Goal: Task Accomplishment & Management: Use online tool/utility

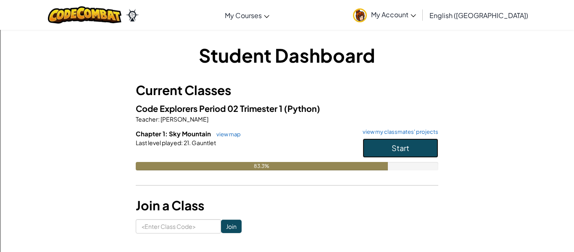
click at [382, 145] on button "Start" at bounding box center [401, 147] width 76 height 19
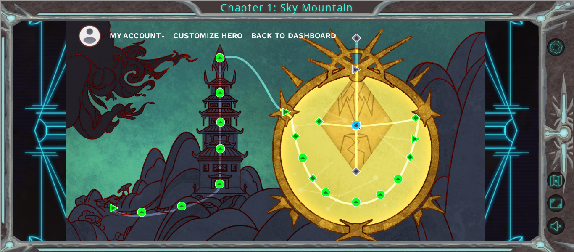
click at [354, 126] on img at bounding box center [356, 125] width 9 height 9
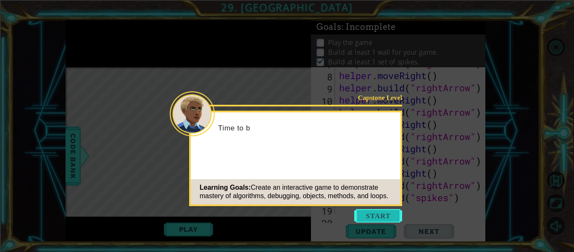
click at [376, 217] on button "Start" at bounding box center [378, 215] width 48 height 13
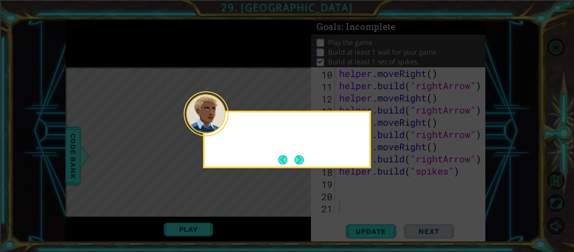
scroll to position [146, 0]
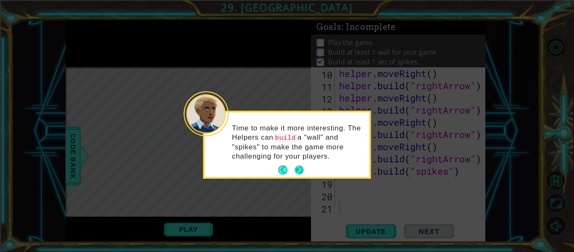
click at [298, 168] on button "Next" at bounding box center [300, 170] width 10 height 10
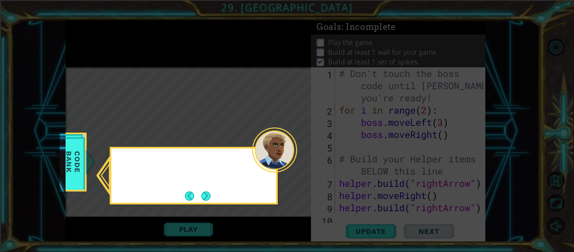
scroll to position [0, 0]
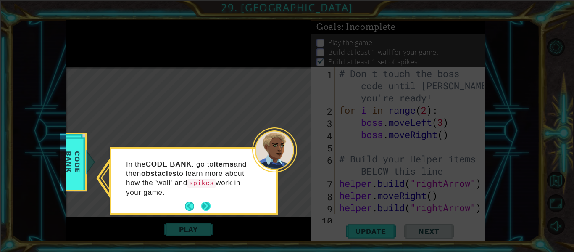
click at [206, 207] on button "Next" at bounding box center [206, 206] width 10 height 10
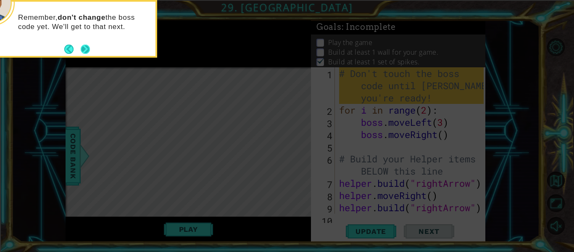
click at [84, 50] on button "Next" at bounding box center [85, 49] width 11 height 11
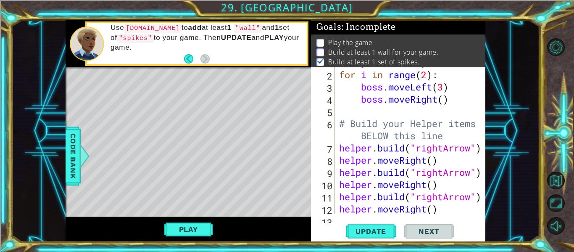
scroll to position [146, 0]
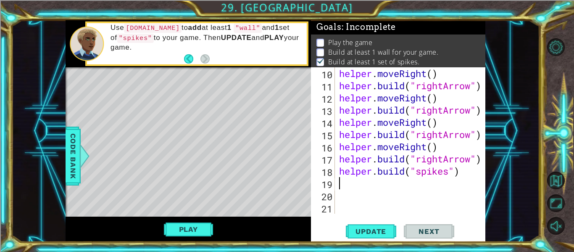
click at [347, 180] on div "helper . moveRight ( ) helper . build ( "rightArrow" ) helper . moveRight ( ) h…" at bounding box center [412, 152] width 150 height 171
click at [386, 229] on span "Update" at bounding box center [370, 231] width 47 height 8
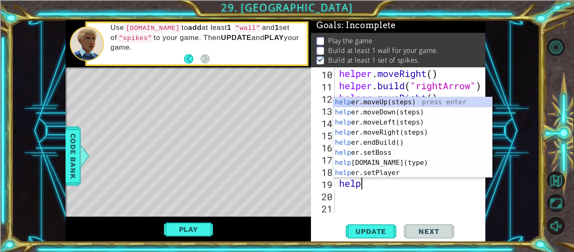
type textarea "helper"
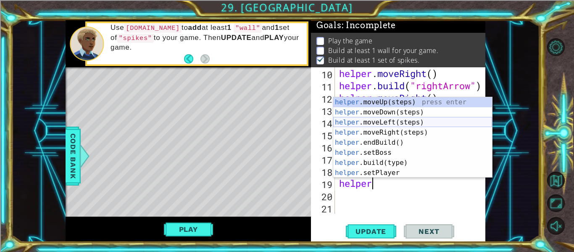
click at [395, 120] on div "helper .moveUp(steps) press enter helper .moveDown(steps) press enter helper .m…" at bounding box center [412, 147] width 159 height 101
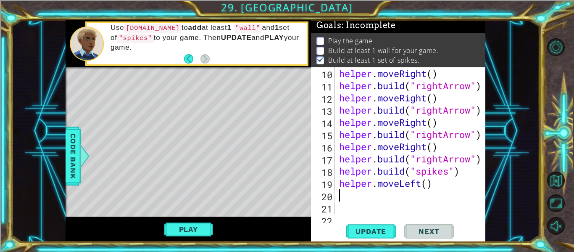
scroll to position [0, 0]
click at [373, 232] on span "Update" at bounding box center [370, 231] width 47 height 8
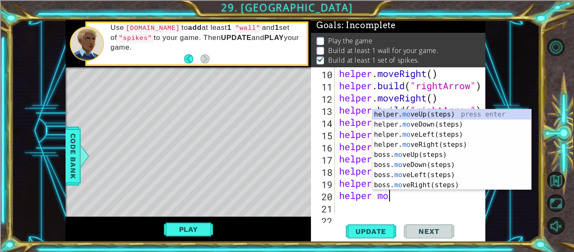
type textarea "helper mov"
click at [433, 122] on div "helper. mov eUp(steps) press enter helper. mov eDown(steps) press enter helper.…" at bounding box center [451, 159] width 159 height 101
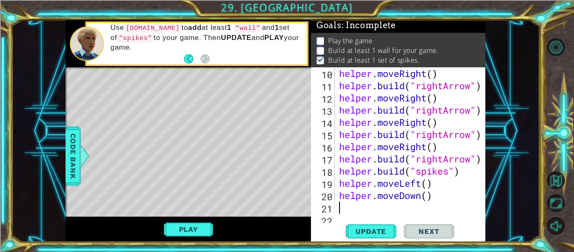
scroll to position [0, 0]
drag, startPoint x: 439, startPoint y: 196, endPoint x: 334, endPoint y: 197, distance: 104.6
click at [334, 197] on div "10 11 12 13 14 15 16 17 18 19 20 21 22 helper . moveRight ( ) helper . build ( …" at bounding box center [397, 140] width 173 height 146
type textarea "helper.moveDown()"
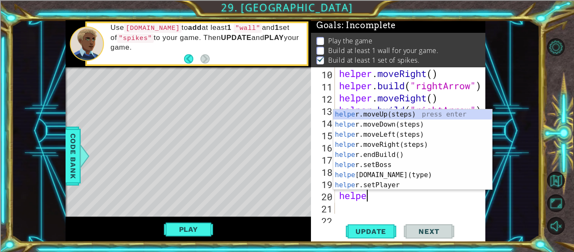
type textarea "helper"
click at [396, 125] on div "helper .moveUp(steps) press enter helper .moveDown(steps) press enter helper .m…" at bounding box center [412, 159] width 159 height 101
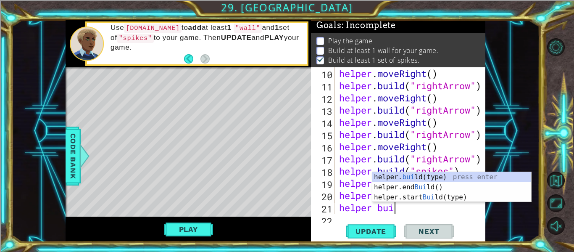
scroll to position [0, 3]
click at [433, 174] on div "helper. buil d(type) press enter helper.end Buil d() press enter helper.start B…" at bounding box center [451, 197] width 159 height 50
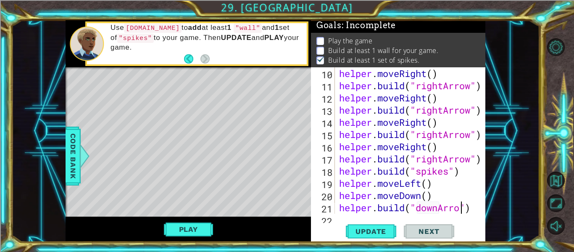
scroll to position [0, 6]
type textarea "[DOMAIN_NAME]("downArrow")"
click at [361, 224] on button "Update" at bounding box center [371, 231] width 50 height 17
click at [339, 216] on div "[DOMAIN_NAME]("downArrow") 10 11 12 13 14 15 16 17 18 19 20 21 22 helper . move…" at bounding box center [398, 154] width 174 height 174
click at [346, 217] on div "[DOMAIN_NAME]("downArrow") 10 11 12 13 14 15 16 17 18 19 20 21 22 helper . move…" at bounding box center [398, 154] width 174 height 174
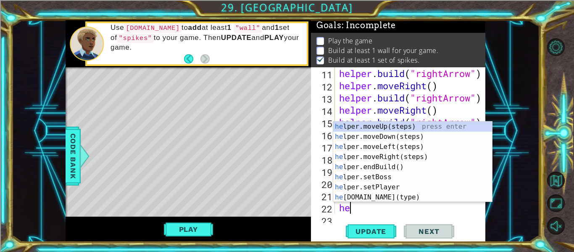
scroll to position [0, 0]
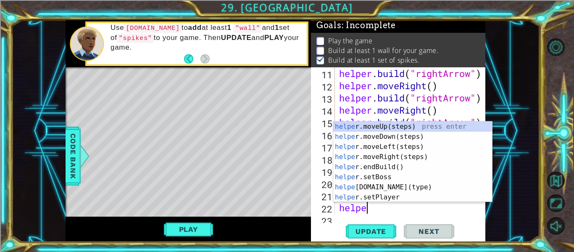
type textarea "helper"
click at [390, 167] on div "helper .moveUp(steps) press enter helper .moveDown(steps) press enter helper .m…" at bounding box center [412, 171] width 159 height 101
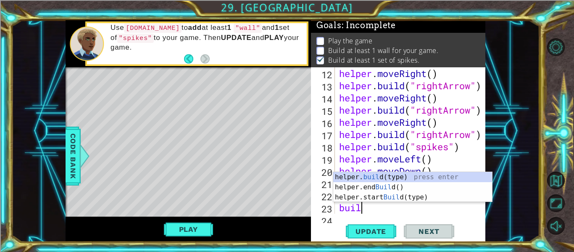
scroll to position [0, 1]
click at [392, 176] on div "helper. build (type) press enter helper.end Build () press enter helper.start B…" at bounding box center [412, 197] width 159 height 50
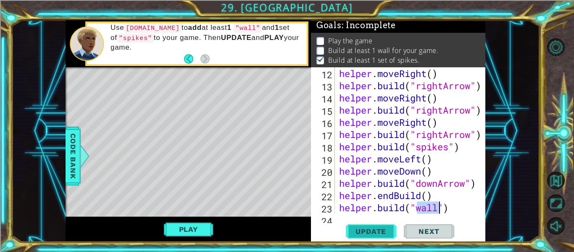
click at [376, 230] on span "Update" at bounding box center [370, 231] width 47 height 8
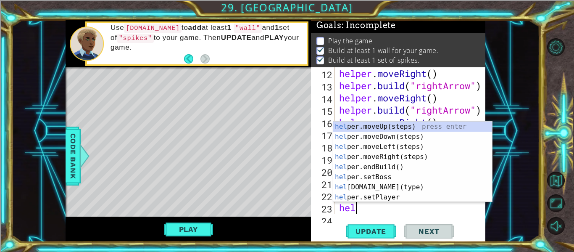
scroll to position [0, 0]
type textarea "h"
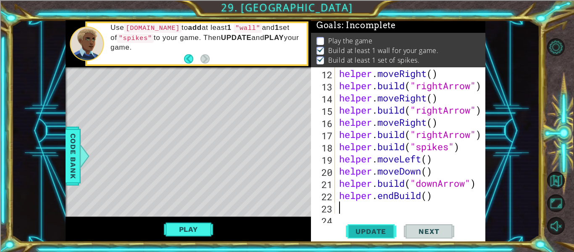
click at [387, 230] on span "Update" at bounding box center [370, 231] width 47 height 8
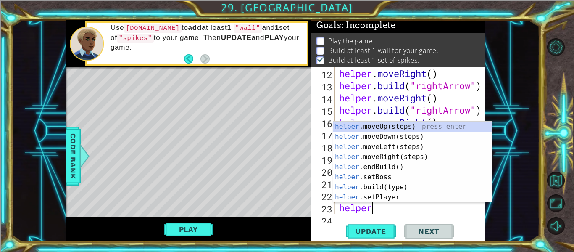
scroll to position [0, 1]
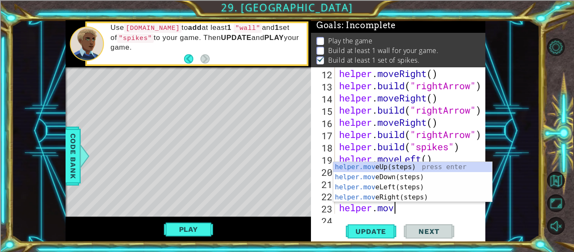
type textarea "helper.move"
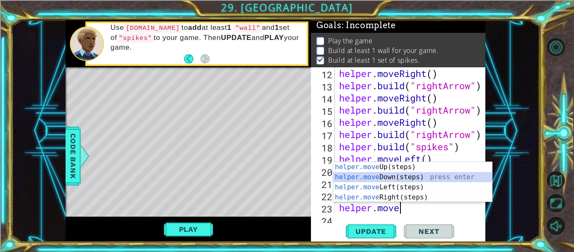
click at [387, 176] on div "helper.move Up(steps) press enter helper.move Down(steps) press enter helper.mo…" at bounding box center [412, 192] width 159 height 61
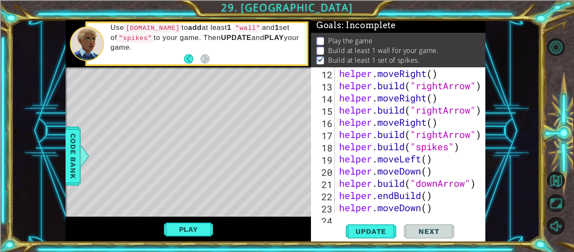
click at [340, 221] on div "12 13 14 15 16 17 18 19 20 21 22 23 24 helper . moveRight ( ) helper . build ( …" at bounding box center [398, 154] width 174 height 174
click at [340, 215] on div "12 13 14 15 16 17 18 19 20 21 22 23 24 helper . moveRight ( ) helper . build ( …" at bounding box center [398, 154] width 174 height 174
click at [432, 209] on div "helper . moveRight ( ) helper . build ( "rightArrow" ) helper . moveRight ( ) h…" at bounding box center [412, 152] width 150 height 171
type textarea "helper.moveDown()"
click at [434, 207] on div "helper . moveRight ( ) helper . build ( "rightArrow" ) helper . moveRight ( ) h…" at bounding box center [412, 152] width 150 height 171
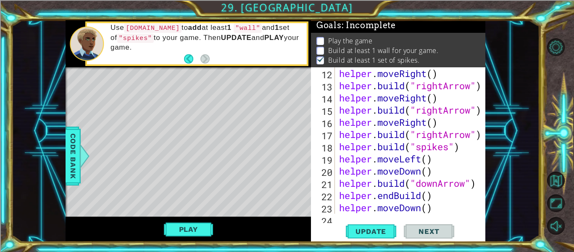
type textarea "helper.moveDown()"
click at [342, 215] on div "12 13 14 15 16 17 18 19 20 21 22 23 24 helper . moveRight ( ) helper . build ( …" at bounding box center [398, 154] width 174 height 174
click at [446, 206] on div "helper . moveRight ( ) helper . build ( "rightArrow" ) helper . moveRight ( ) h…" at bounding box center [412, 152] width 150 height 171
type textarea "helper.moveDown()"
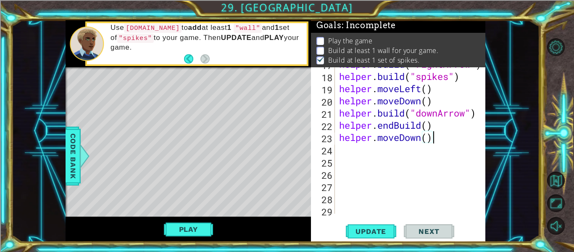
scroll to position [244, 0]
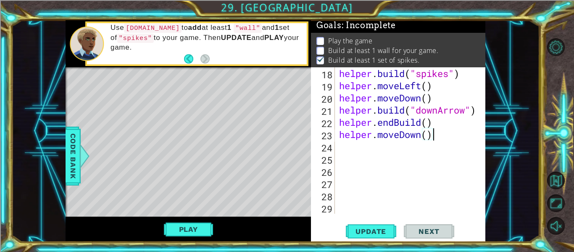
click at [355, 142] on div "helper . build ( "spikes" ) helper . moveLeft ( ) helper . moveDown ( ) helper …" at bounding box center [412, 152] width 150 height 171
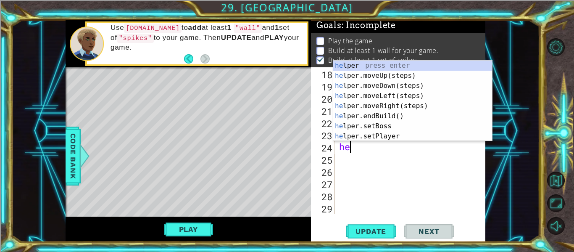
scroll to position [0, 0]
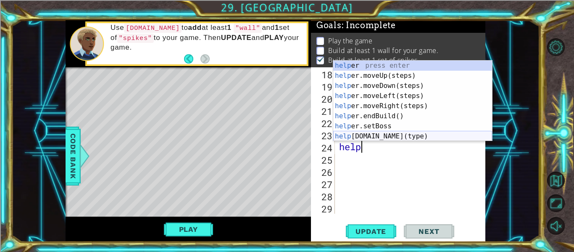
click at [379, 136] on div "help er press enter help er.moveUp(steps) press enter help er.moveDown(steps) p…" at bounding box center [412, 111] width 159 height 101
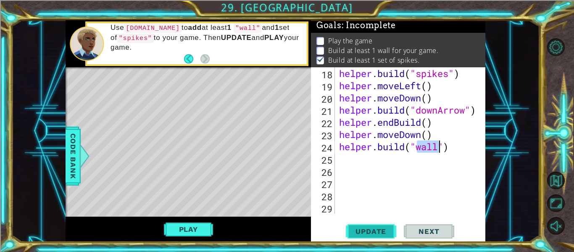
type textarea "[DOMAIN_NAME]("wall")"
click at [364, 230] on span "Update" at bounding box center [370, 231] width 47 height 8
click at [354, 152] on div "helper . build ( "spikes" ) helper . moveLeft ( ) helper . moveDown ( ) helper …" at bounding box center [412, 152] width 150 height 171
click at [354, 158] on div "helper . build ( "spikes" ) helper . moveLeft ( ) helper . moveDown ( ) helper …" at bounding box center [412, 152] width 150 height 171
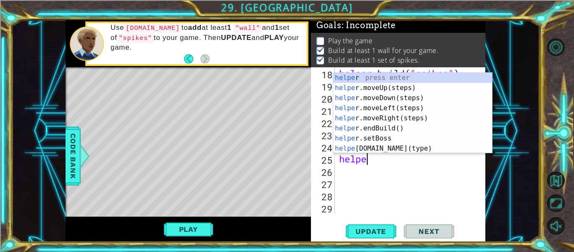
scroll to position [0, 1]
type textarea "helper"
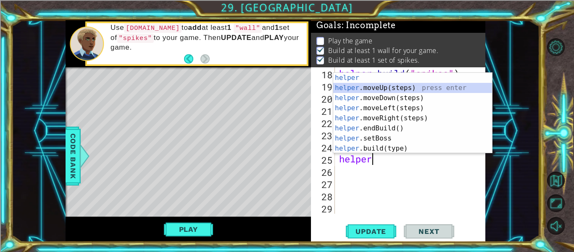
click at [393, 89] on div "helper press enter helper .moveUp(steps) press enter helper .moveDown(steps) pr…" at bounding box center [412, 123] width 159 height 101
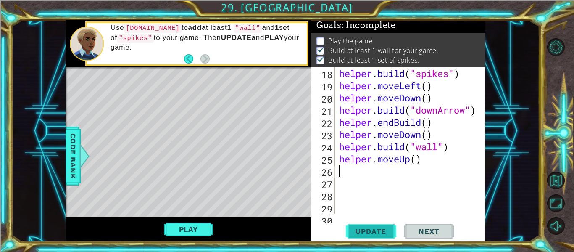
click at [377, 234] on span "Update" at bounding box center [370, 231] width 47 height 8
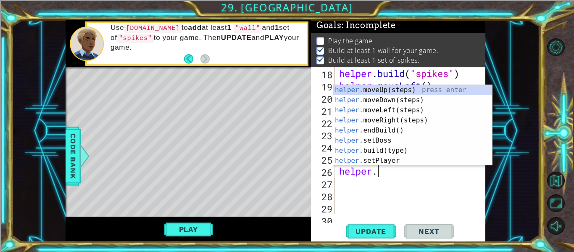
scroll to position [0, 2]
type textarea "[DOMAIN_NAME]"
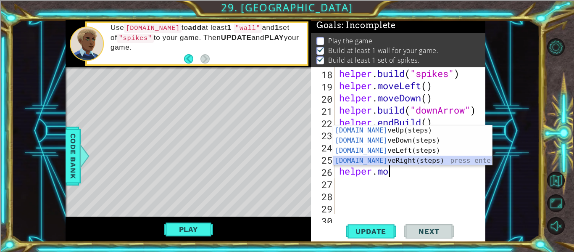
click at [374, 158] on div "[DOMAIN_NAME] veUp(steps) press enter [DOMAIN_NAME] veDown(steps) press enter […" at bounding box center [412, 155] width 159 height 61
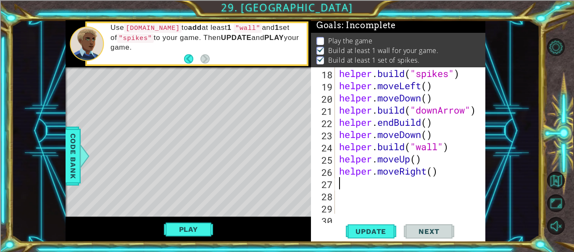
click at [433, 170] on div "helper . build ( "spikes" ) helper . moveLeft ( ) helper . moveDown ( ) helper …" at bounding box center [412, 152] width 150 height 171
click at [372, 233] on span "Update" at bounding box center [370, 231] width 47 height 8
type textarea "helper.moveRight(1)"
click at [372, 182] on div "helper . build ( "spikes" ) helper . moveLeft ( ) helper . moveDown ( ) helper …" at bounding box center [412, 152] width 150 height 171
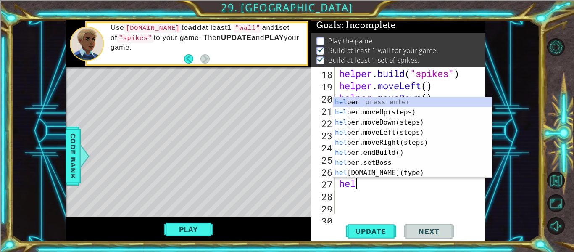
scroll to position [0, 0]
click at [383, 172] on div "hel per press enter hel per.moveUp(steps) press enter hel per.moveDown(steps) p…" at bounding box center [412, 147] width 159 height 101
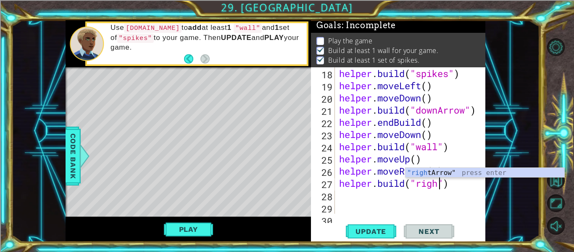
scroll to position [0, 5]
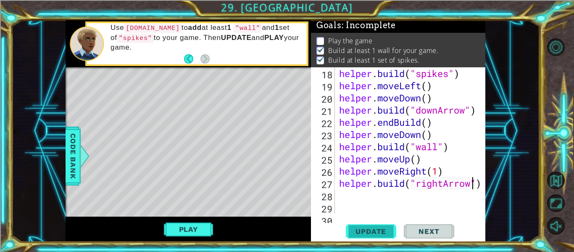
type textarea "[DOMAIN_NAME]("rightArrow")"
click at [362, 237] on button "Update" at bounding box center [371, 231] width 50 height 17
click at [384, 192] on div "helper . build ( "spikes" ) helper . moveLeft ( ) helper . moveDown ( ) helper …" at bounding box center [412, 152] width 150 height 171
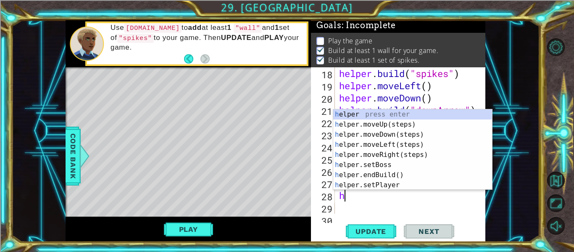
scroll to position [0, 0]
type textarea "h"
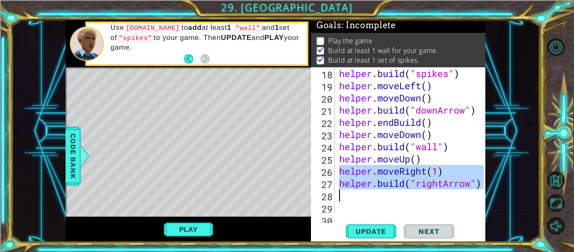
drag, startPoint x: 340, startPoint y: 171, endPoint x: 392, endPoint y: 192, distance: 56.9
click at [392, 192] on div "helper . build ( "spikes" ) helper . moveLeft ( ) helper . moveDown ( ) helper …" at bounding box center [412, 152] width 150 height 171
type textarea "[DOMAIN_NAME]("rightArrow")"
click at [343, 192] on div "helper . build ( "spikes" ) helper . moveLeft ( ) helper . moveDown ( ) helper …" at bounding box center [410, 140] width 146 height 146
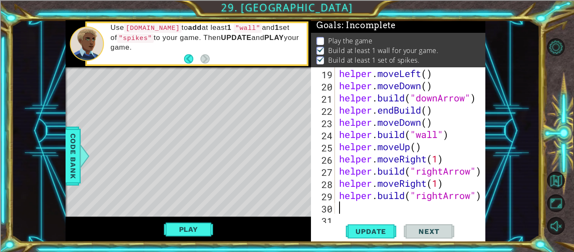
scroll to position [256, 0]
click at [361, 234] on span "Update" at bounding box center [370, 231] width 47 height 8
click at [357, 206] on div "helper . moveLeft ( ) helper . moveDown ( ) helper . build ( "downArrow" ) help…" at bounding box center [412, 152] width 150 height 171
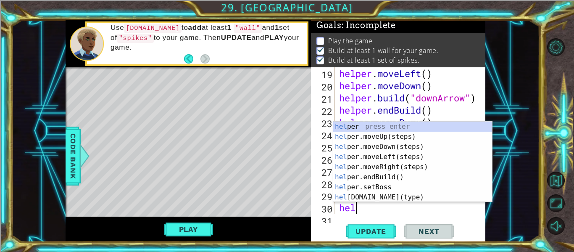
type textarea "helper"
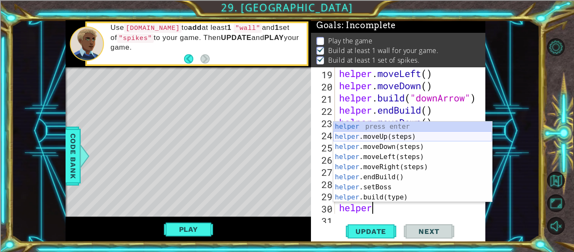
click at [376, 136] on div "helper press enter helper .moveUp(steps) press enter helper .moveDown(steps) pr…" at bounding box center [412, 171] width 159 height 101
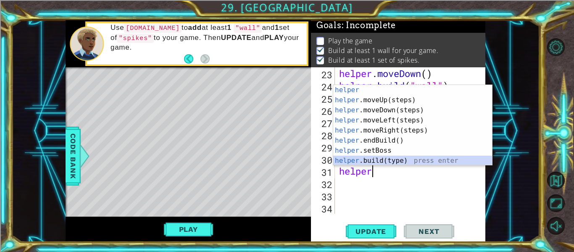
click at [374, 158] on div "helper press enter helper .moveUp(steps) press enter helper .moveDown(steps) pr…" at bounding box center [412, 135] width 159 height 101
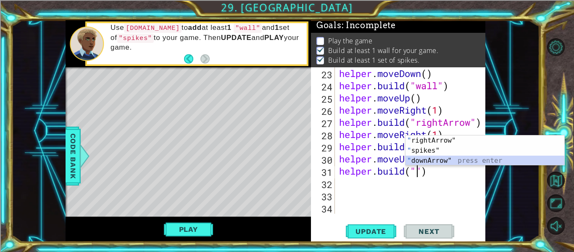
click at [439, 161] on div "" rightArrow" press enter " spikes" press enter " downArrow" press enter" at bounding box center [484, 160] width 159 height 50
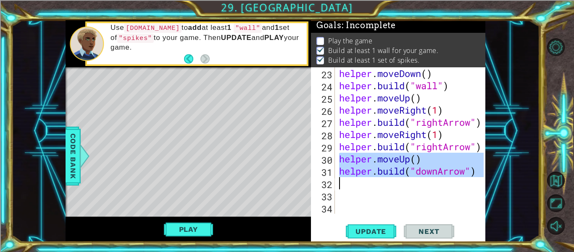
drag, startPoint x: 338, startPoint y: 159, endPoint x: 399, endPoint y: 184, distance: 65.8
click at [399, 184] on div "helper . moveDown ( ) helper . build ( "wall" ) helper . moveUp ( ) helper . mo…" at bounding box center [412, 152] width 150 height 171
type textarea "[DOMAIN_NAME]("downArrow")"
click at [371, 184] on div "helper . moveDown ( ) helper . build ( "wall" ) helper . moveUp ( ) helper . mo…" at bounding box center [410, 140] width 146 height 146
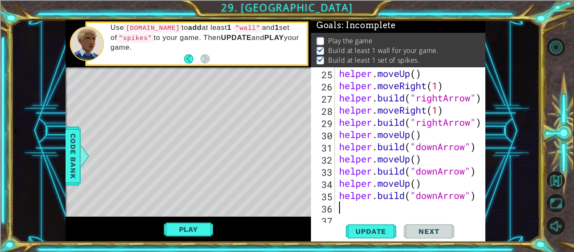
scroll to position [329, 0]
click at [379, 224] on button "Update" at bounding box center [371, 231] width 50 height 17
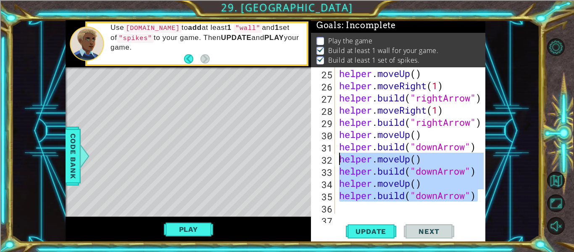
drag, startPoint x: 478, startPoint y: 199, endPoint x: 339, endPoint y: 154, distance: 146.2
click at [339, 154] on div "25 26 27 28 29 30 31 32 33 34 35 36 37 helper . moveUp ( ) helper . moveRight (…" at bounding box center [397, 140] width 173 height 146
click at [339, 154] on div "helper . moveUp ( ) helper . moveRight ( 1 ) helper . build ( "rightArrow" ) he…" at bounding box center [410, 140] width 146 height 146
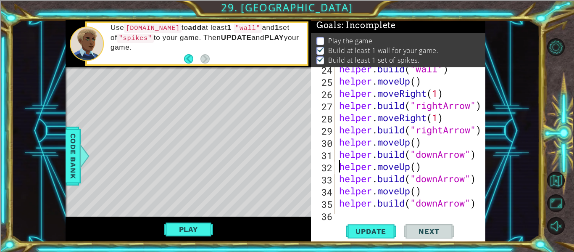
scroll to position [321, 0]
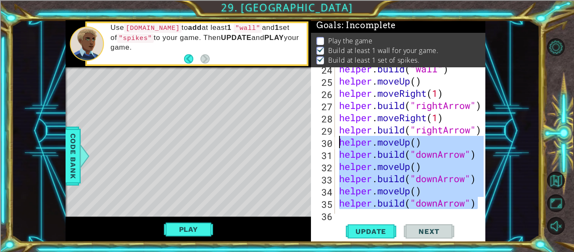
drag, startPoint x: 478, startPoint y: 205, endPoint x: 320, endPoint y: 146, distance: 168.4
click at [320, 146] on div "helper.moveUp() 24 25 26 27 28 29 30 31 32 33 34 35 36 37 helper . build ( "wal…" at bounding box center [397, 140] width 173 height 146
type textarea "helper.moveUp() [DOMAIN_NAME]("downArrow")"
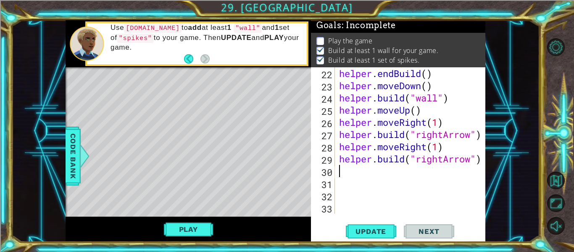
scroll to position [292, 0]
click at [350, 224] on button "Update" at bounding box center [371, 231] width 50 height 17
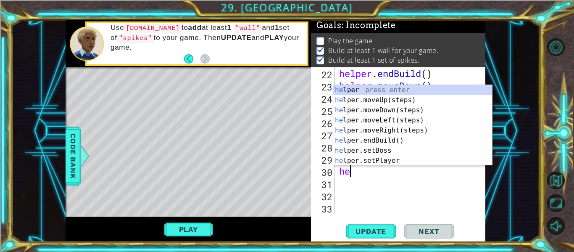
type textarea "hel"
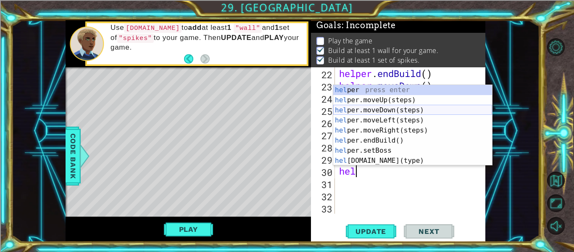
click at [380, 108] on div "hel per press enter hel per.moveUp(steps) press enter hel per.moveDown(steps) p…" at bounding box center [412, 135] width 159 height 101
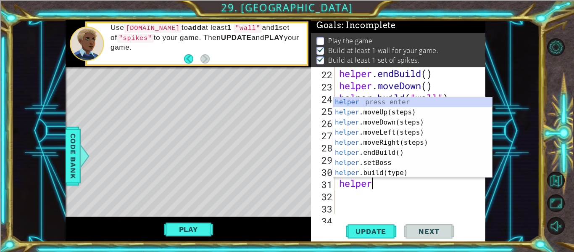
scroll to position [0, 1]
click at [371, 170] on div "helper press enter helper .moveUp(steps) press enter helper .moveDown(steps) pr…" at bounding box center [412, 147] width 159 height 101
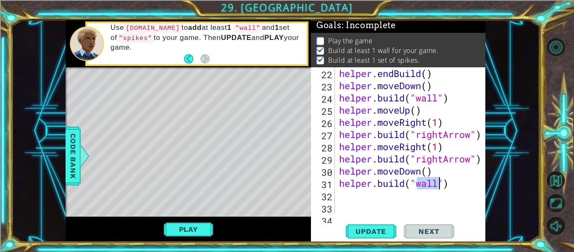
click at [438, 184] on div "helper . endBuild ( ) helper . moveDown ( ) helper . build ( "wall" ) helper . …" at bounding box center [410, 140] width 146 height 146
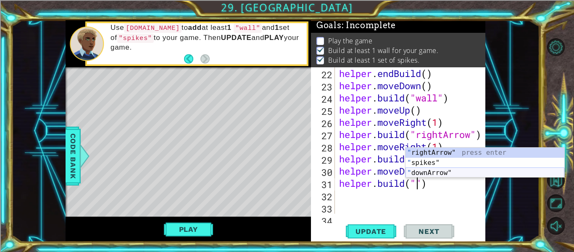
click at [436, 173] on div "" rightArrow" press enter " spikes" press enter " downArrow" press enter" at bounding box center [484, 172] width 159 height 50
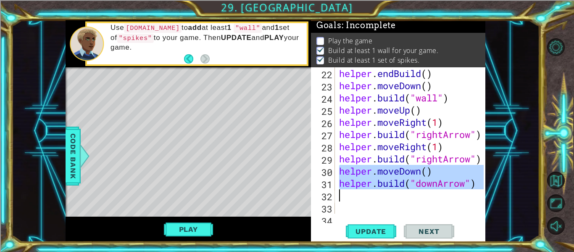
drag, startPoint x: 338, startPoint y: 171, endPoint x: 462, endPoint y: 190, distance: 125.4
click at [462, 190] on div "helper . endBuild ( ) helper . moveDown ( ) helper . build ( "wall" ) helper . …" at bounding box center [412, 152] width 150 height 171
type textarea "[DOMAIN_NAME]("downArrow")"
click at [559, 225] on button "Unmute" at bounding box center [556, 226] width 18 height 18
click at [358, 194] on div "helper . endBuild ( ) helper . moveDown ( ) helper . build ( "wall" ) helper . …" at bounding box center [410, 140] width 146 height 146
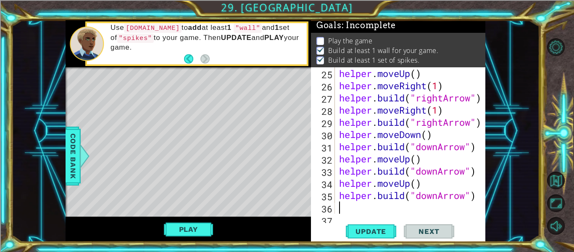
scroll to position [329, 0]
click at [376, 234] on span "Update" at bounding box center [370, 231] width 47 height 8
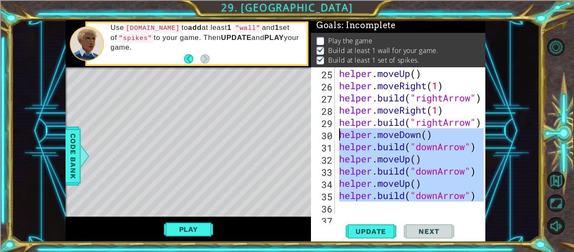
drag, startPoint x: 476, startPoint y: 202, endPoint x: 337, endPoint y: 139, distance: 151.9
click at [337, 139] on div "25 26 27 28 29 30 31 32 33 34 35 36 37 helper . moveUp ( ) helper . moveRight (…" at bounding box center [397, 140] width 173 height 146
type textarea "helper.moveDown() [DOMAIN_NAME]("downArrow")"
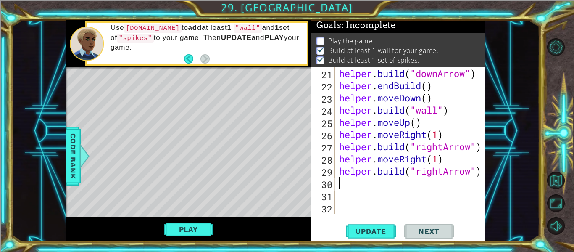
scroll to position [280, 0]
click at [362, 230] on span "Update" at bounding box center [370, 231] width 47 height 8
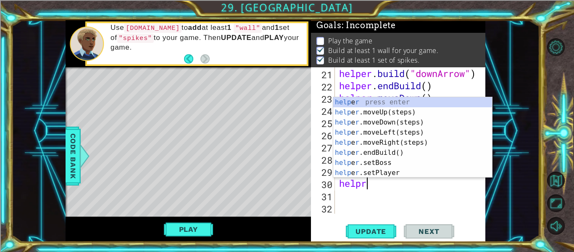
scroll to position [0, 1]
type textarea "helper"
click at [389, 121] on div "helper press enter helper .moveUp(steps) press enter helper .moveDown(steps) pr…" at bounding box center [412, 147] width 159 height 101
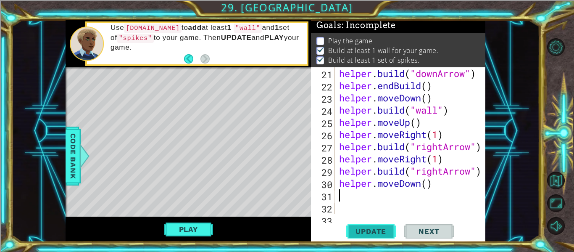
click at [358, 234] on span "Update" at bounding box center [370, 231] width 47 height 8
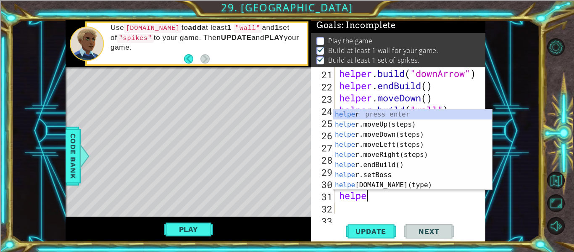
scroll to position [0, 1]
click at [380, 183] on div "helper press enter helper .moveUp(steps) press enter helper .moveDown(steps) pr…" at bounding box center [412, 159] width 159 height 101
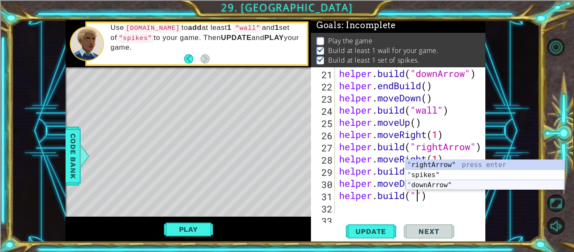
click at [417, 185] on div "" rightArrow" press enter " spikes" press enter " downArrow" press enter" at bounding box center [484, 185] width 159 height 50
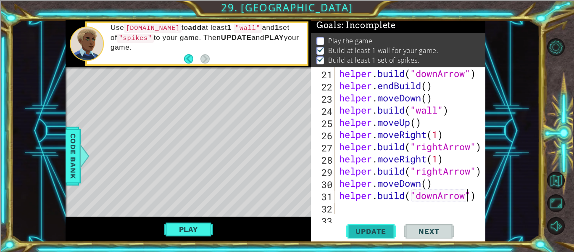
type textarea "[DOMAIN_NAME]("downArrow")"
click at [371, 230] on span "Update" at bounding box center [370, 231] width 47 height 8
click at [354, 206] on div "helper . build ( "downArrow" ) helper . endBuild ( ) helper . moveDown ( ) help…" at bounding box center [412, 152] width 150 height 171
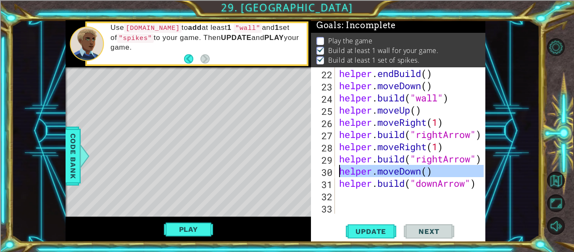
click at [334, 172] on div "30" at bounding box center [324, 172] width 22 height 12
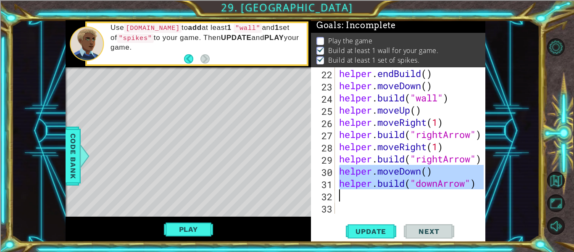
drag, startPoint x: 340, startPoint y: 171, endPoint x: 368, endPoint y: 192, distance: 34.9
click at [368, 192] on div "helper . endBuild ( ) helper . moveDown ( ) helper . build ( "wall" ) helper . …" at bounding box center [412, 152] width 150 height 171
type textarea "[DOMAIN_NAME]("downArrow")"
click at [342, 195] on div "helper . endBuild ( ) helper . moveDown ( ) helper . build ( "wall" ) helper . …" at bounding box center [410, 140] width 146 height 146
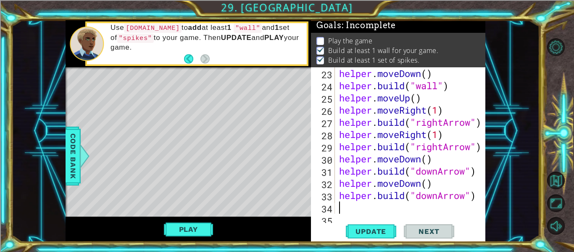
scroll to position [317, 0]
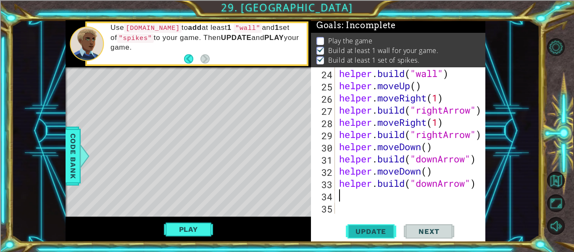
click at [370, 230] on span "Update" at bounding box center [370, 231] width 47 height 8
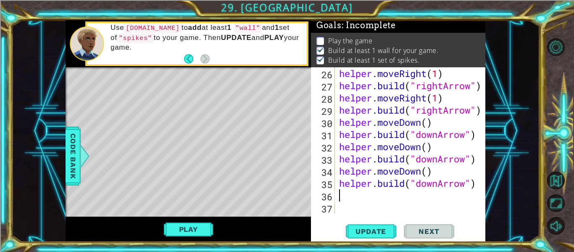
scroll to position [341, 0]
click at [378, 225] on button "Update" at bounding box center [371, 231] width 50 height 17
click at [179, 229] on button "Play" at bounding box center [188, 229] width 49 height 16
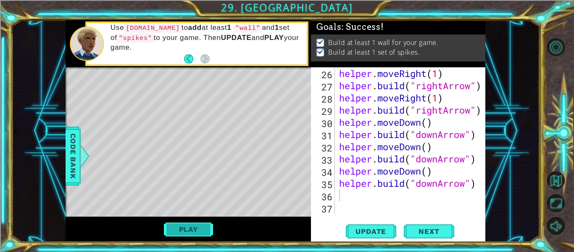
scroll to position [0, 0]
click at [422, 229] on span "Next" at bounding box center [428, 232] width 37 height 8
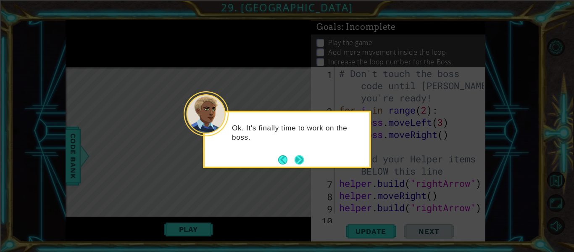
click at [304, 160] on button "Next" at bounding box center [299, 159] width 11 height 11
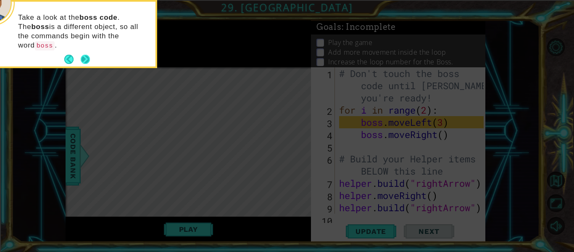
click at [84, 55] on button "Next" at bounding box center [86, 60] width 10 height 10
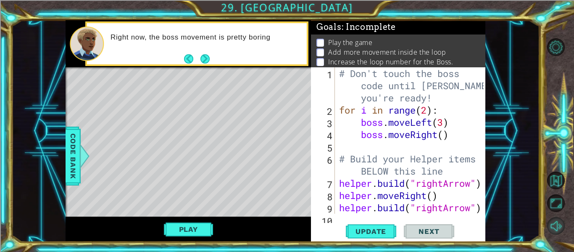
click at [556, 227] on button "Mute" at bounding box center [556, 226] width 18 height 18
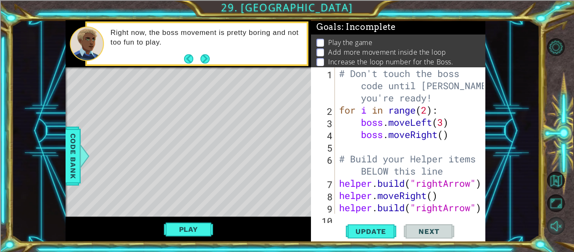
click at [556, 228] on button "Unmute" at bounding box center [556, 226] width 18 height 18
click at [205, 60] on button "Next" at bounding box center [204, 58] width 13 height 13
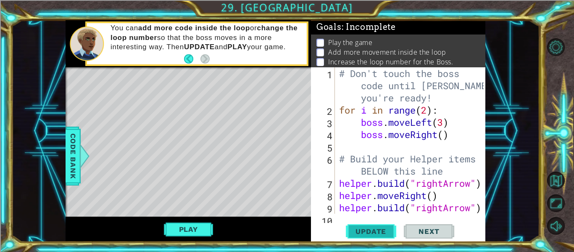
click at [364, 235] on span "Update" at bounding box center [370, 231] width 47 height 8
click at [365, 229] on span "Update" at bounding box center [370, 231] width 47 height 8
click at [196, 227] on button "Play" at bounding box center [188, 229] width 49 height 16
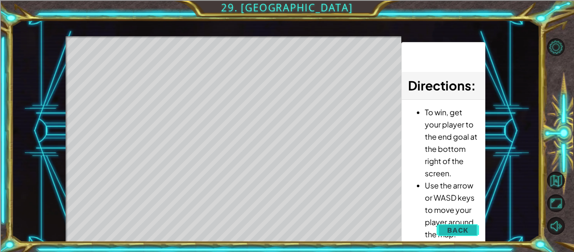
click at [449, 229] on span "Back" at bounding box center [457, 230] width 21 height 8
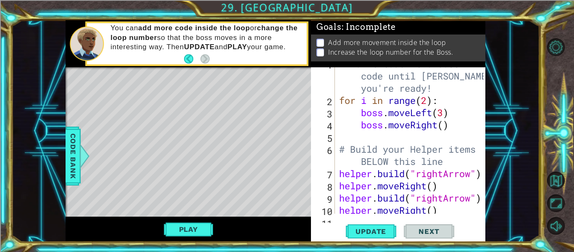
scroll to position [10, 0]
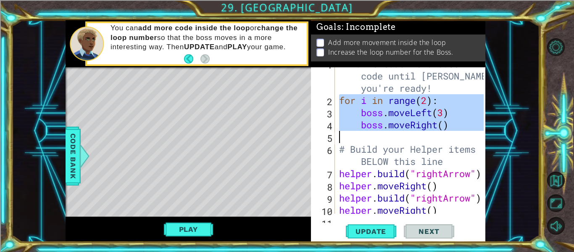
drag, startPoint x: 338, startPoint y: 98, endPoint x: 475, endPoint y: 135, distance: 141.9
click at [475, 135] on div "for i in range(2): 1 2 3 4 5 6 7 8 9 10 11 # Don't touch the boss code until [P…" at bounding box center [397, 140] width 173 height 146
type textarea "boss.moveRight()"
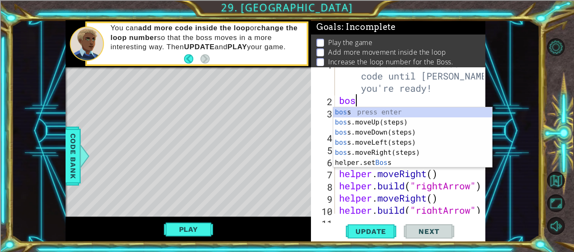
scroll to position [0, 0]
type textarea "boss."
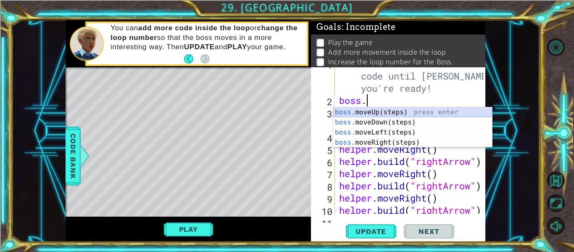
click at [404, 108] on div "boss. moveUp(steps) press enter boss. moveDown(steps) press enter boss. moveLef…" at bounding box center [412, 137] width 159 height 61
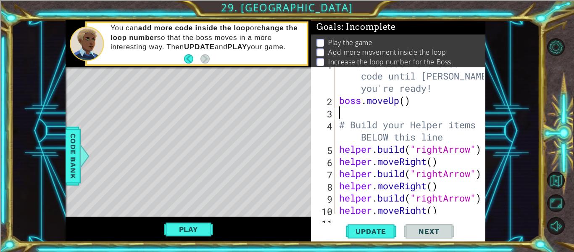
scroll to position [0, 0]
click at [406, 101] on div "# Don't touch the boss code until [PERSON_NAME] says you're ready! boss . moveU…" at bounding box center [412, 155] width 150 height 195
type textarea "boss.moveUp(4)"
click at [359, 232] on span "Update" at bounding box center [370, 231] width 47 height 8
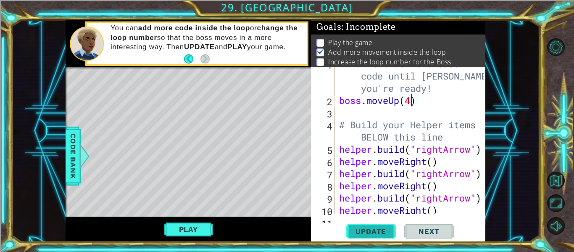
scroll to position [2, 0]
click at [358, 231] on span "Update" at bounding box center [370, 231] width 47 height 8
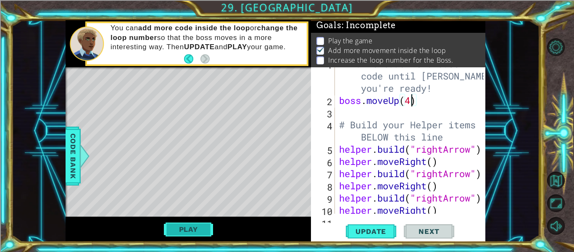
click at [205, 230] on button "Play" at bounding box center [188, 229] width 49 height 16
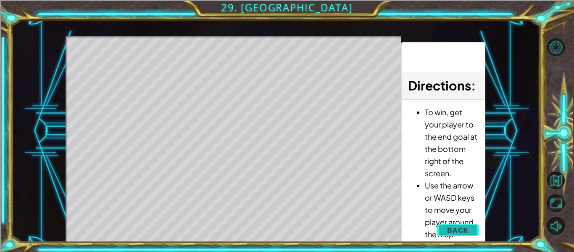
click at [456, 228] on span "Back" at bounding box center [457, 230] width 21 height 8
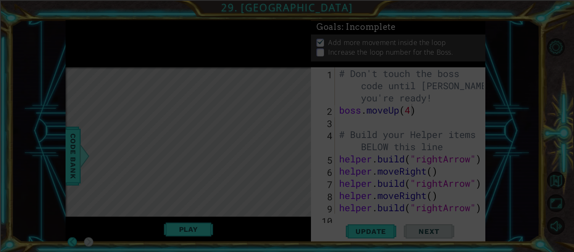
scroll to position [0, 0]
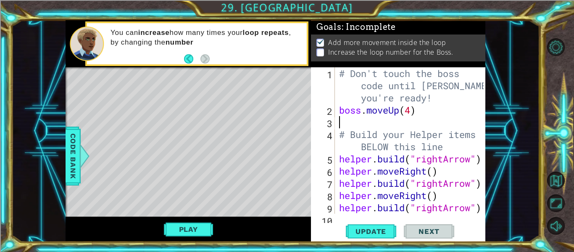
click at [348, 121] on div "# Don't touch the boss code until [PERSON_NAME] says you're ready! boss . moveU…" at bounding box center [412, 164] width 150 height 195
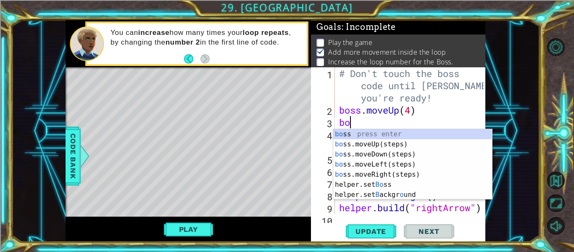
type textarea "boss"
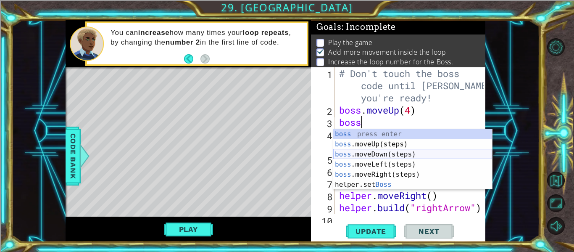
click at [368, 153] on div "boss press enter boss .moveUp(steps) press enter boss .moveDown(steps) press en…" at bounding box center [412, 169] width 159 height 81
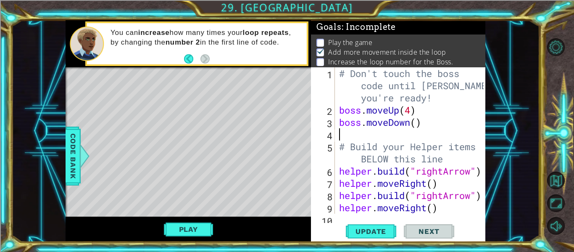
scroll to position [0, 0]
click at [417, 122] on div "# Don't touch the boss code until [PERSON_NAME] says you're ready! boss . moveU…" at bounding box center [412, 164] width 150 height 195
type textarea "boss.moveDown(3)"
click at [360, 132] on div "# Don't touch the boss code until [PERSON_NAME] says you're ready! boss . moveU…" at bounding box center [412, 164] width 150 height 195
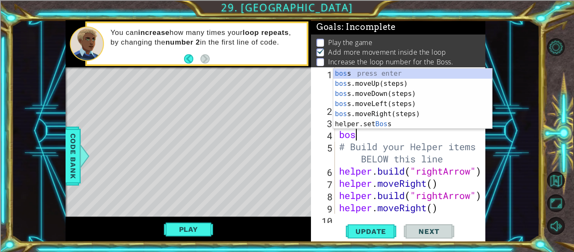
scroll to position [0, 0]
type textarea "boss"
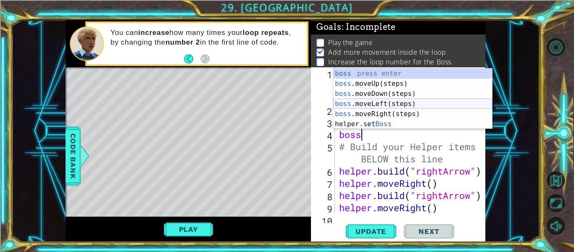
click at [382, 103] on div "boss press enter boss .moveUp(steps) press enter boss .moveDown(steps) press en…" at bounding box center [412, 108] width 159 height 81
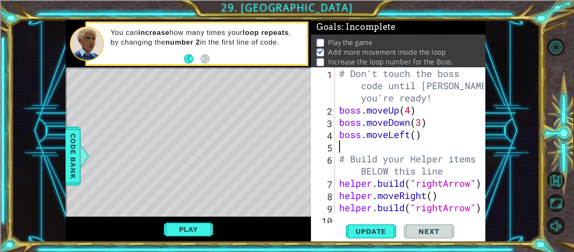
click at [417, 132] on div "# Don't touch the boss code until [PERSON_NAME] says you're ready! boss . moveU…" at bounding box center [412, 164] width 150 height 195
type textarea "boss.moveLeft(3)"
click at [363, 143] on div "# Don't touch the boss code until [PERSON_NAME] says you're ready! boss . moveU…" at bounding box center [412, 164] width 150 height 195
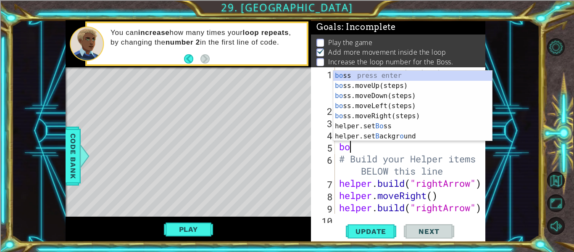
type textarea "boss"
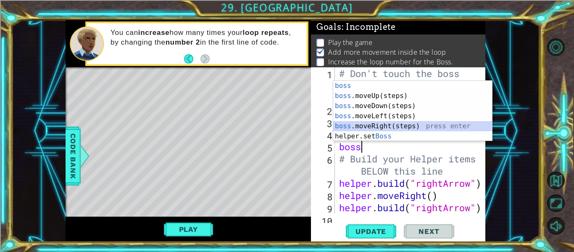
click at [378, 127] on div "boss press enter boss .moveUp(steps) press enter boss .moveDown(steps) press en…" at bounding box center [412, 121] width 159 height 81
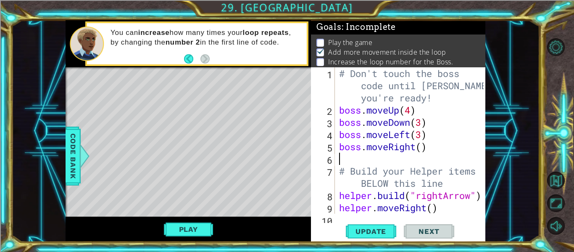
scroll to position [0, 0]
click at [421, 147] on div "# Don't touch the boss code until [PERSON_NAME] says you're ready! boss . moveU…" at bounding box center [412, 164] width 150 height 195
click at [360, 228] on span "Update" at bounding box center [370, 231] width 47 height 8
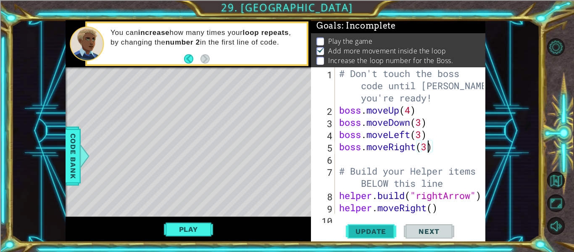
scroll to position [2, 0]
click at [199, 232] on button "Play" at bounding box center [188, 229] width 49 height 16
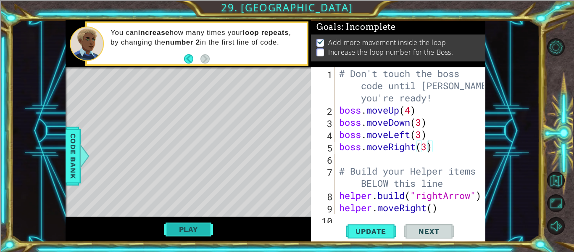
scroll to position [0, 0]
click at [446, 135] on div "# Don't touch the boss code until [PERSON_NAME] says you're ready! boss . moveU…" at bounding box center [412, 164] width 150 height 195
click at [437, 152] on div "# Don't touch the boss code until [PERSON_NAME] says you're ready! boss . moveU…" at bounding box center [412, 164] width 150 height 195
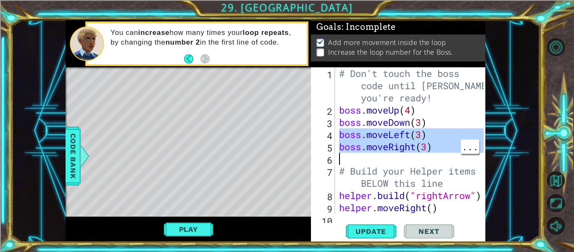
drag, startPoint x: 340, startPoint y: 136, endPoint x: 396, endPoint y: 155, distance: 58.6
click at [396, 155] on div "# Don't touch the boss code until [PERSON_NAME] says you're ready! boss . moveU…" at bounding box center [412, 164] width 150 height 195
type textarea "boss.moveRight(3)"
click at [362, 158] on div "# Don't touch the boss code until [PERSON_NAME] says you're ready! boss . moveU…" at bounding box center [410, 140] width 146 height 146
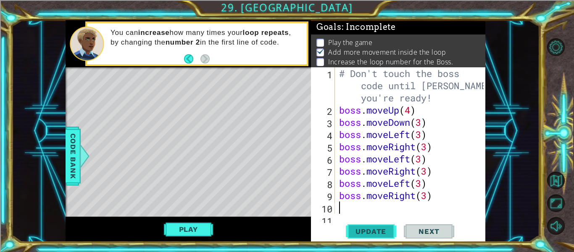
click at [363, 232] on span "Update" at bounding box center [370, 231] width 47 height 8
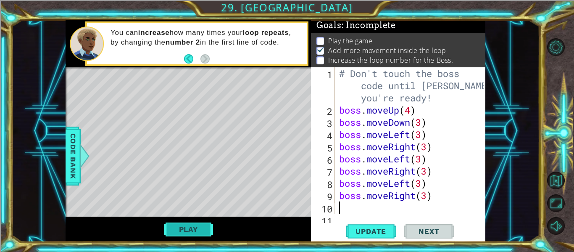
click at [187, 227] on button "Play" at bounding box center [188, 229] width 49 height 16
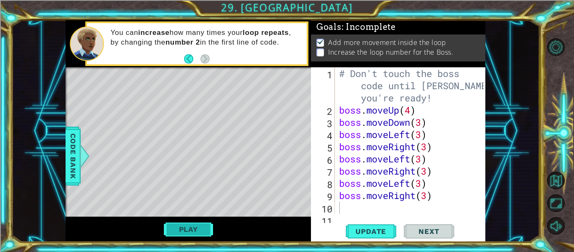
scroll to position [0, 0]
click at [337, 104] on div "1 2 3 4 5 6 7 8 9 10 11 # Don't touch the boss code until [PERSON_NAME] says yo…" at bounding box center [397, 140] width 173 height 146
click at [340, 108] on div "# Don't touch the boss code until [PERSON_NAME] says you're ready! boss . moveU…" at bounding box center [412, 170] width 150 height 207
click at [339, 106] on div "# Don't touch the boss code until [PERSON_NAME] says you're ready! boss . moveU…" at bounding box center [412, 170] width 150 height 207
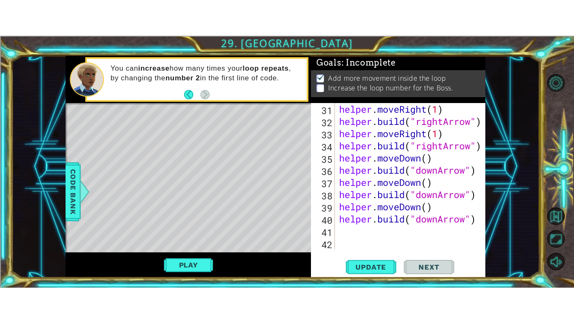
scroll to position [402, 0]
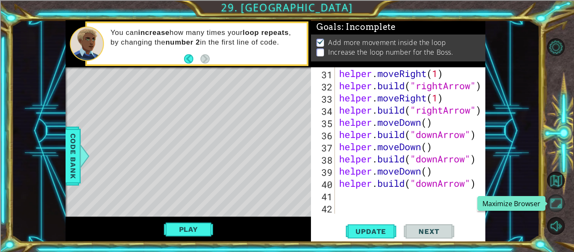
click at [556, 201] on button "Maximize Browser" at bounding box center [556, 203] width 18 height 18
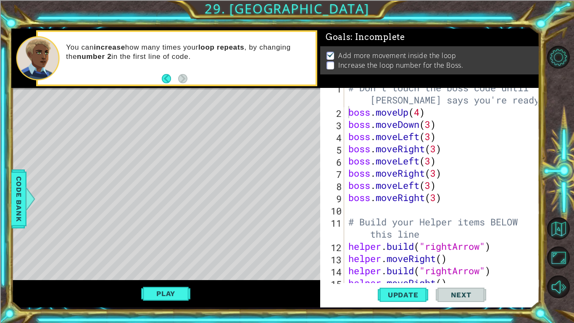
scroll to position [0, 0]
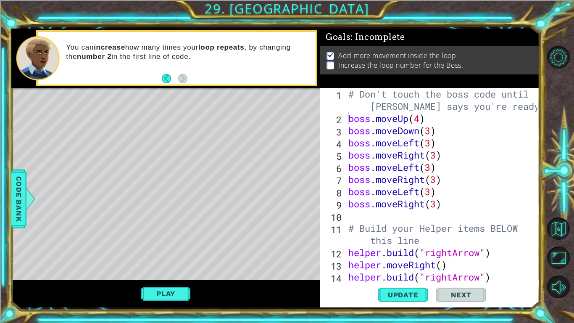
click at [347, 112] on div "# Don't touch the boss code until [PERSON_NAME] says you're ready! boss . moveU…" at bounding box center [444, 204] width 195 height 232
click at [347, 117] on div "# Don't touch the boss code until [PERSON_NAME] says you're ready! boss . moveU…" at bounding box center [444, 204] width 195 height 232
type textarea "boss.moveUp(4)"
click at [21, 188] on span "Code Bank" at bounding box center [18, 198] width 13 height 51
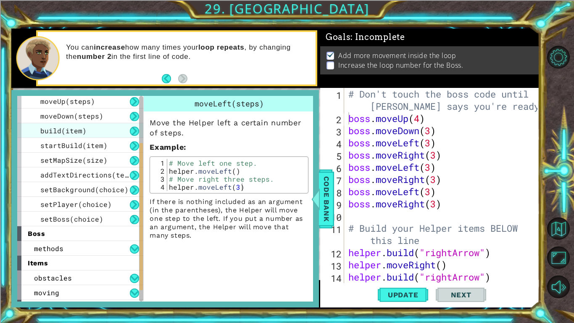
scroll to position [89, 0]
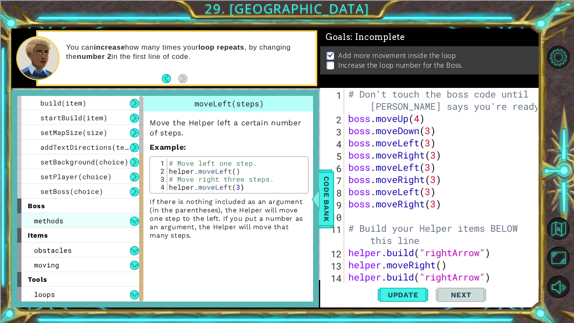
click at [72, 222] on div "methods" at bounding box center [80, 220] width 126 height 15
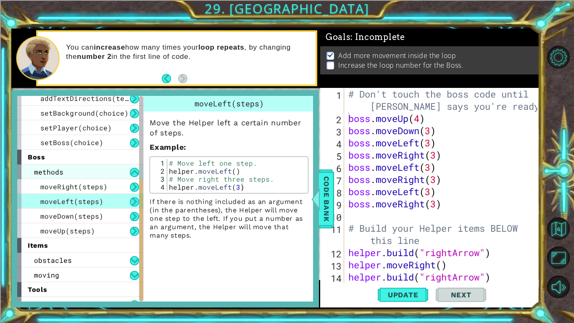
scroll to position [147, 0]
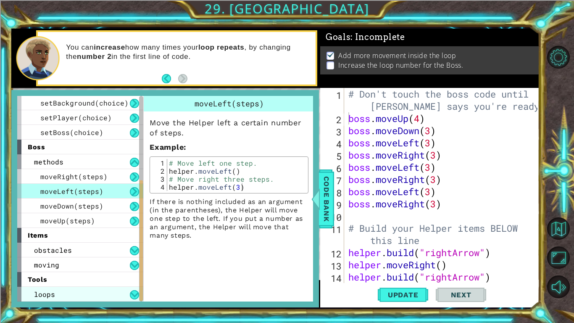
click at [75, 251] on div "loops" at bounding box center [80, 294] width 126 height 15
click at [132, 251] on button at bounding box center [134, 294] width 9 height 9
click at [82, 251] on div "loops" at bounding box center [80, 294] width 126 height 15
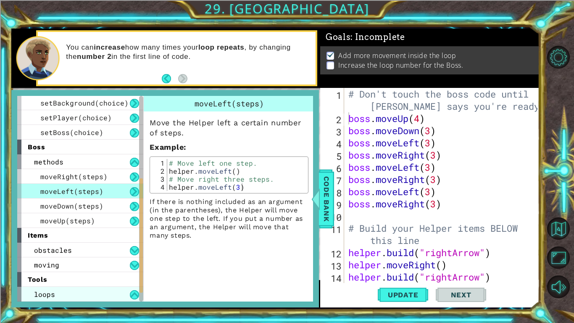
click at [82, 251] on div "loops" at bounding box center [80, 294] width 126 height 15
click at [134, 251] on button at bounding box center [134, 294] width 9 height 9
click at [132, 251] on button at bounding box center [134, 294] width 9 height 9
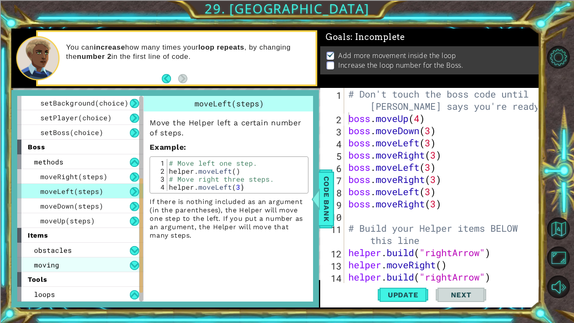
click at [117, 251] on div "moving" at bounding box center [80, 264] width 126 height 15
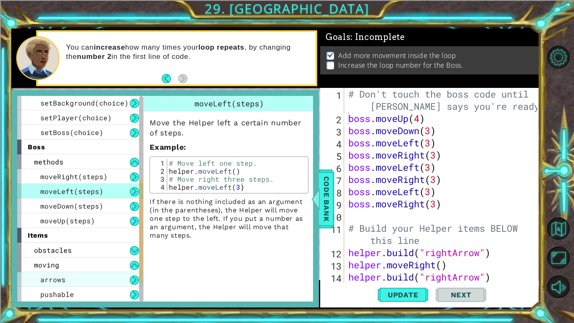
scroll to position [206, 0]
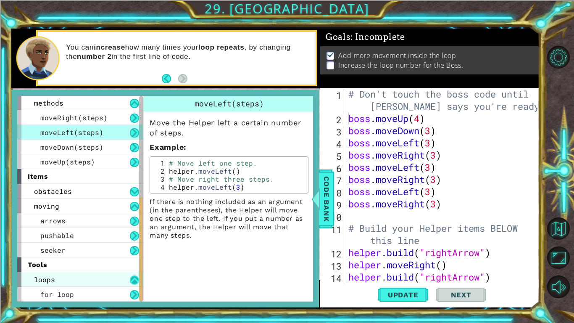
click at [130, 251] on button at bounding box center [134, 279] width 9 height 9
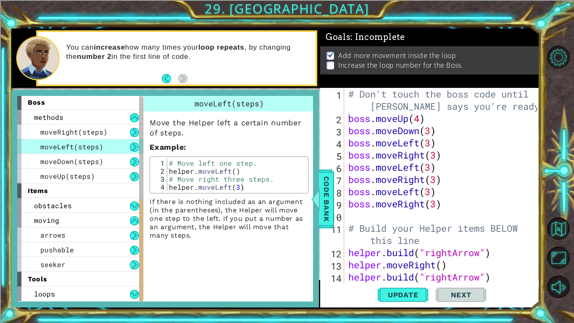
scroll to position [192, 0]
click at [135, 251] on button at bounding box center [134, 294] width 9 height 9
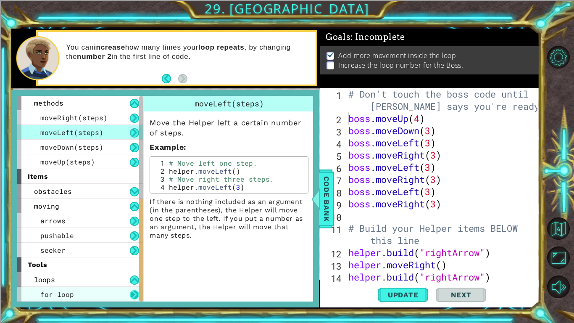
click at [135, 251] on button at bounding box center [134, 294] width 9 height 9
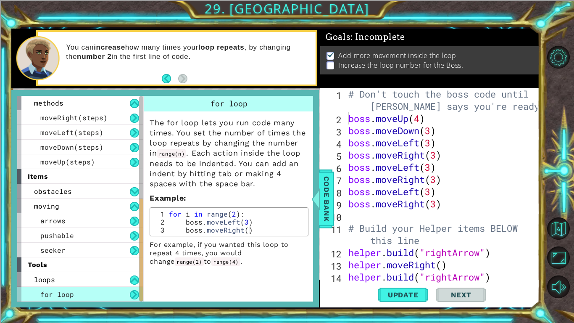
type textarea "for i in range(2):"
drag, startPoint x: 170, startPoint y: 213, endPoint x: 246, endPoint y: 216, distance: 75.7
click at [246, 216] on div "for i in range ( 2 ) : boss . moveLeft ( 3 ) boss . moveRight ( )" at bounding box center [236, 230] width 139 height 40
click at [350, 121] on div "# Don't touch the boss code until [PERSON_NAME] says you're ready! boss . moveU…" at bounding box center [444, 204] width 195 height 232
paste textarea "for i in range(2):"
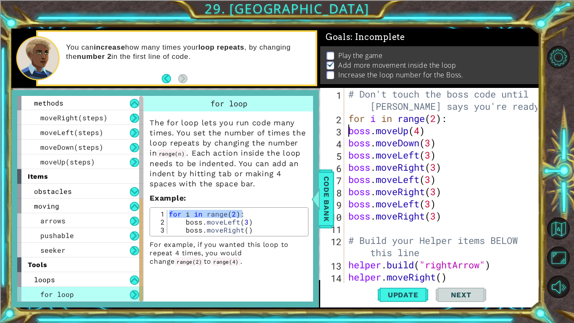
click at [437, 119] on div "# Don't touch the boss code until [PERSON_NAME] says you're ready! for i in ran…" at bounding box center [444, 204] width 195 height 232
click at [465, 147] on div "# Don't touch the boss code until [PERSON_NAME] says you're ready! for i in ran…" at bounding box center [444, 204] width 195 height 232
click at [407, 251] on span "Update" at bounding box center [402, 294] width 47 height 8
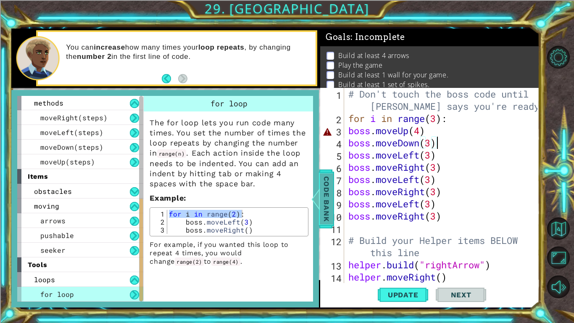
click at [323, 197] on span "Code Bank" at bounding box center [326, 198] width 13 height 51
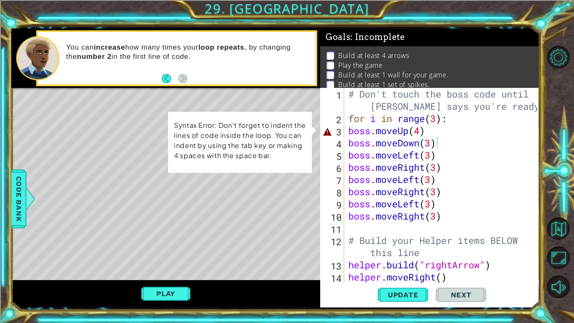
click at [347, 131] on div "# Don't touch the boss code until [PERSON_NAME] says you're ready! for i in ran…" at bounding box center [444, 204] width 195 height 232
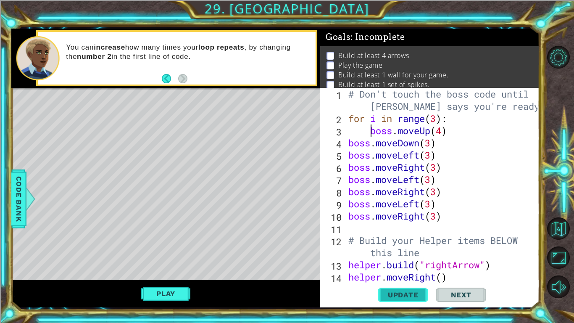
click at [397, 251] on button "Update" at bounding box center [403, 295] width 50 height 22
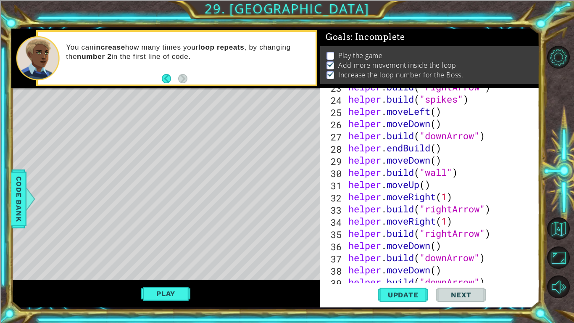
scroll to position [300, 0]
click at [368, 151] on div "helper . build ( "rightArrow" ) helper . build ( "spikes" ) helper . moveLeft (…" at bounding box center [444, 190] width 195 height 219
click at [459, 155] on div "helper . build ( "rightArrow" ) helper . build ( "spikes" ) helper . moveLeft (…" at bounding box center [444, 190] width 195 height 219
type textarea "helper.moveDown()"
click at [399, 251] on span "Update" at bounding box center [402, 294] width 47 height 8
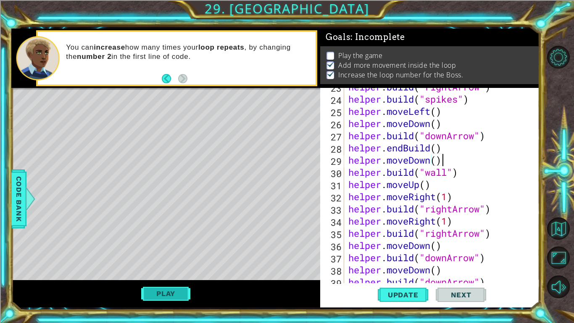
click at [166, 251] on button "Play" at bounding box center [165, 293] width 49 height 16
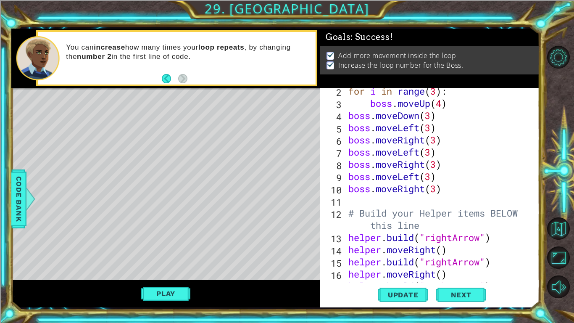
scroll to position [0, 0]
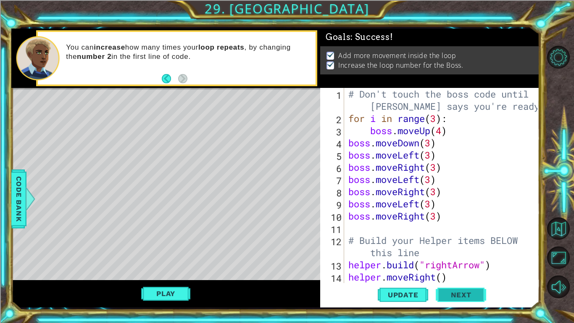
click at [450, 251] on span "Next" at bounding box center [460, 296] width 37 height 8
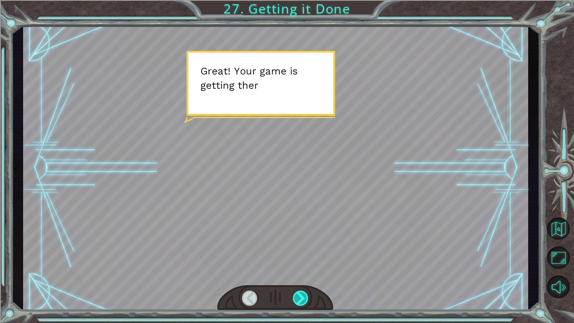
click at [303, 251] on div at bounding box center [301, 297] width 16 height 15
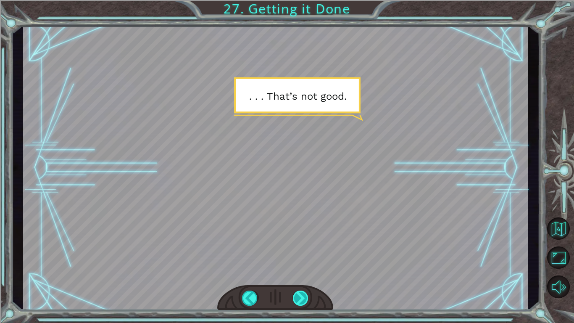
click at [303, 251] on div at bounding box center [301, 297] width 16 height 15
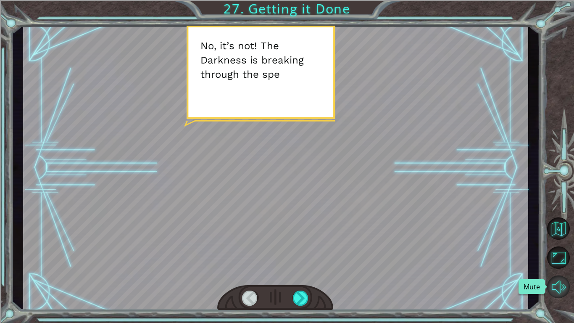
click at [552, 251] on button "Mute" at bounding box center [558, 286] width 23 height 23
click at [552, 251] on button "Unmute" at bounding box center [558, 286] width 23 height 23
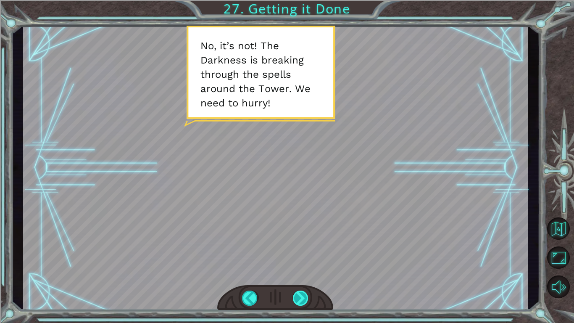
click at [303, 251] on div at bounding box center [301, 297] width 16 height 15
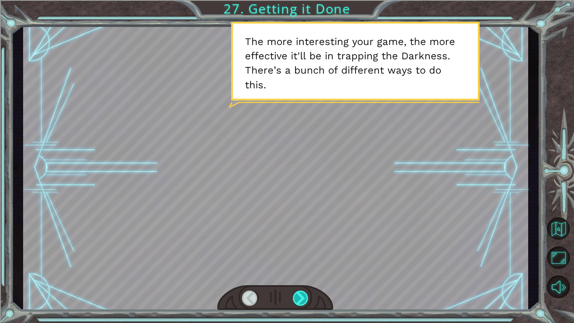
click at [302, 251] on div at bounding box center [301, 297] width 16 height 15
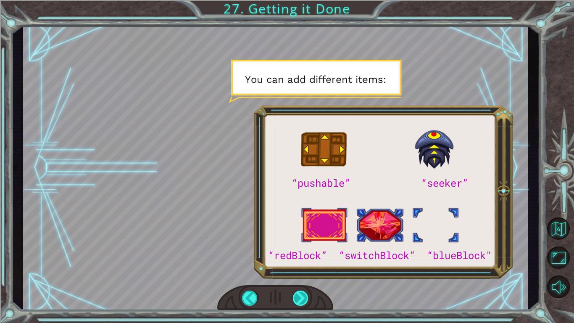
click at [302, 251] on div at bounding box center [301, 297] width 16 height 15
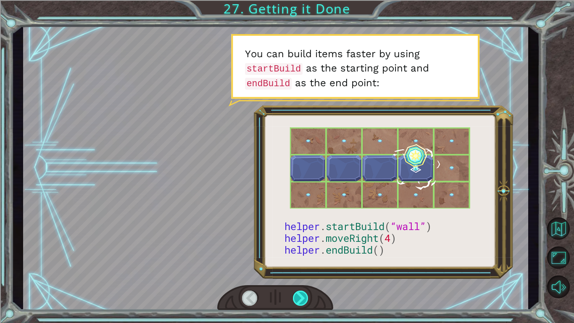
click at [302, 251] on div at bounding box center [301, 297] width 16 height 15
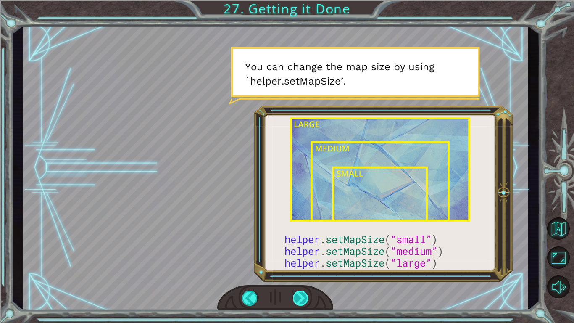
click at [302, 251] on div at bounding box center [301, 297] width 16 height 15
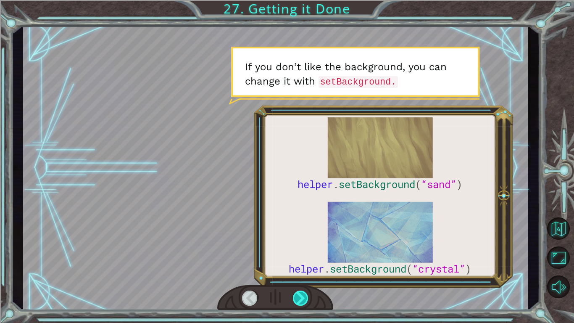
click at [302, 251] on div at bounding box center [301, 297] width 16 height 15
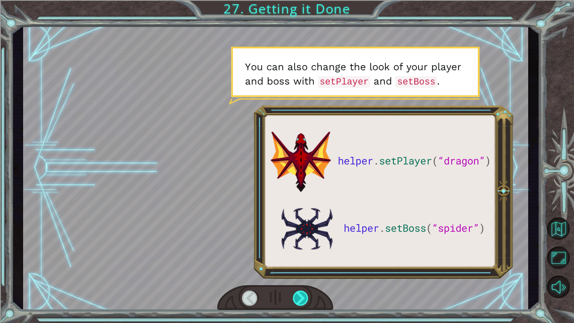
click at [302, 251] on div at bounding box center [301, 297] width 16 height 15
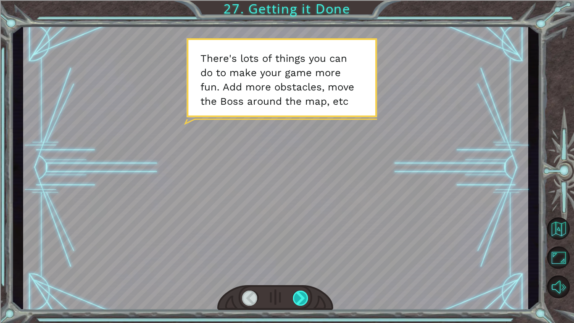
click at [302, 251] on div at bounding box center [301, 297] width 16 height 15
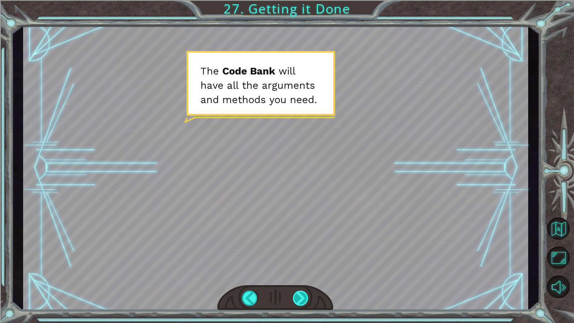
click at [302, 251] on div at bounding box center [301, 297] width 16 height 15
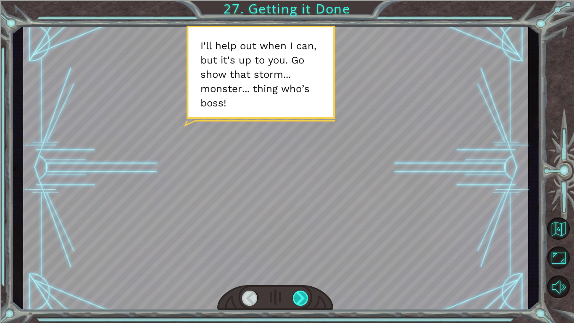
click at [302, 251] on div at bounding box center [301, 297] width 16 height 15
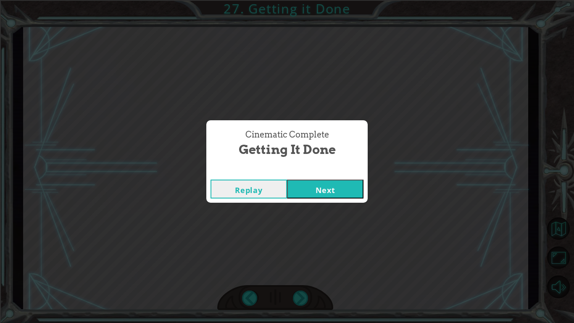
click at [321, 196] on button "Next" at bounding box center [325, 188] width 76 height 19
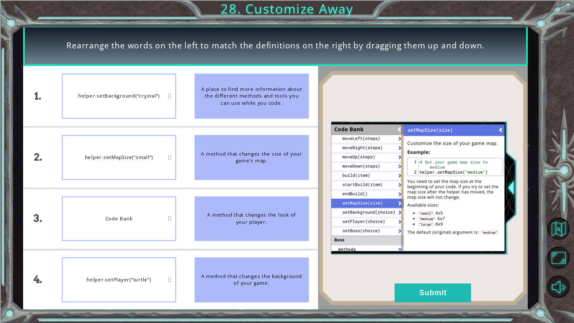
click at [135, 146] on div "helper.setMapSize(“small”)" at bounding box center [119, 157] width 114 height 45
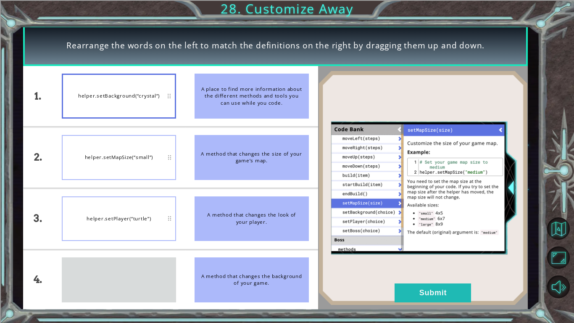
click at [126, 251] on div "Code Bank" at bounding box center [119, 279] width 114 height 45
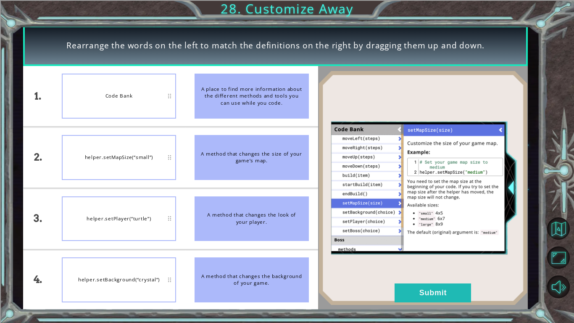
click at [516, 188] on img at bounding box center [423, 188] width 210 height 234
click at [513, 187] on img at bounding box center [423, 188] width 210 height 234
click at [434, 251] on button "Submit" at bounding box center [433, 292] width 76 height 19
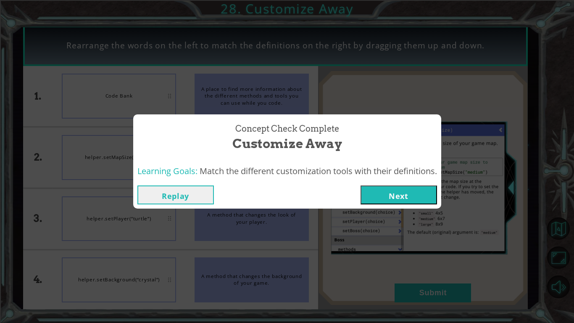
click at [392, 197] on button "Next" at bounding box center [399, 194] width 76 height 19
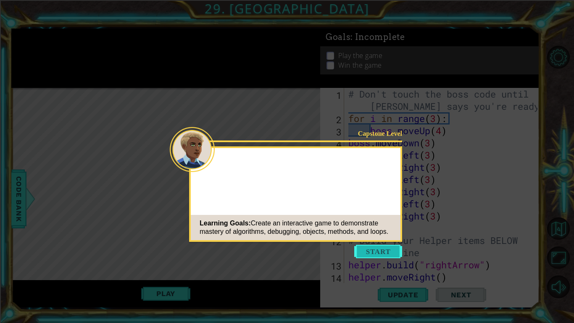
click at [367, 251] on button "Start" at bounding box center [378, 251] width 48 height 13
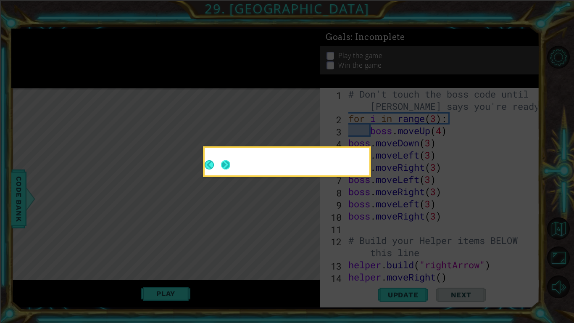
click at [230, 163] on button "Next" at bounding box center [225, 165] width 14 height 14
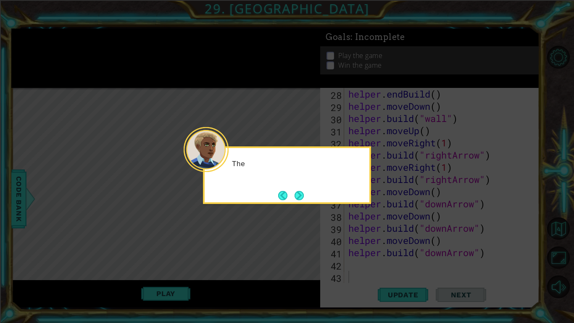
scroll to position [353, 0]
click at [300, 197] on button "Next" at bounding box center [299, 195] width 13 height 13
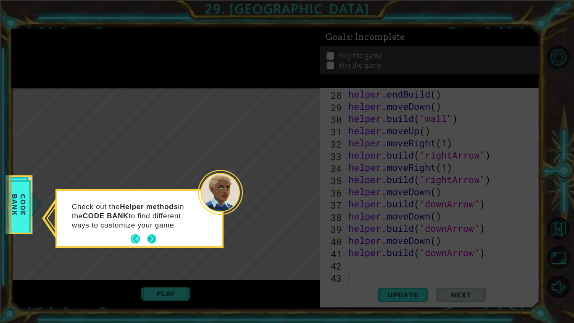
click at [147, 240] on button "Next" at bounding box center [152, 239] width 10 height 10
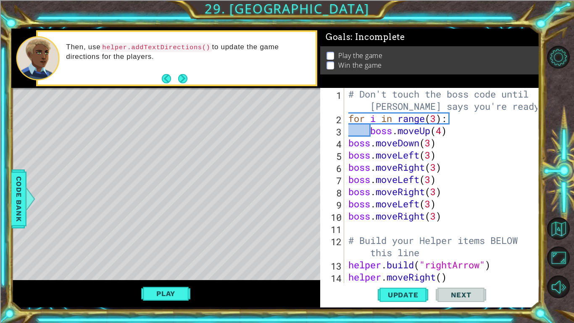
scroll to position [0, 0]
click at [396, 251] on span "Update" at bounding box center [402, 294] width 47 height 8
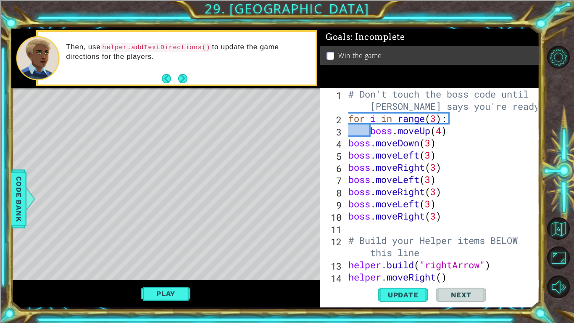
click at [366, 134] on div "# Don't touch the boss code until [PERSON_NAME] says you're ready! for i in ran…" at bounding box center [444, 204] width 195 height 232
type textarea "boss.moveUp(4)"
drag, startPoint x: 99, startPoint y: 46, endPoint x: 109, endPoint y: 46, distance: 10.1
click at [109, 46] on p "Then, use helper.addTextDirections() to update the game directions for the play…" at bounding box center [187, 51] width 243 height 19
drag, startPoint x: 103, startPoint y: 45, endPoint x: 137, endPoint y: 51, distance: 34.9
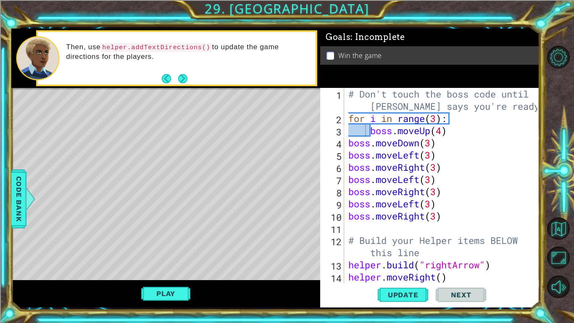
click at [137, 51] on code "helper.addTextDirections()" at bounding box center [155, 47] width 111 height 9
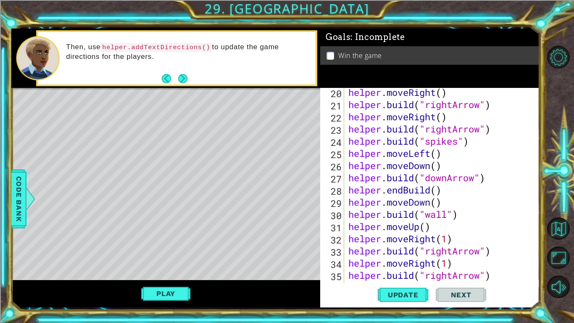
scroll to position [353, 0]
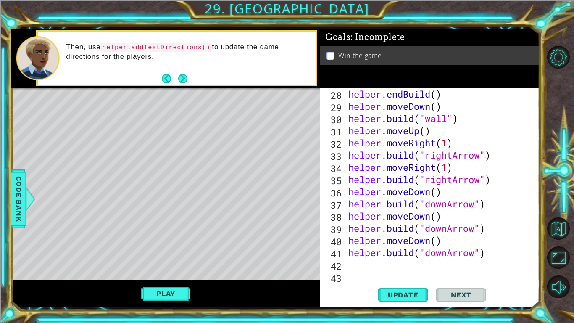
click at [150, 56] on p "Then, use helper.addTextDirections() to update the game directions for the play…" at bounding box center [187, 51] width 243 height 19
click at [351, 251] on div "helper . endBuild ( ) helper . moveDown ( ) helper . build ( "wall" ) helper . …" at bounding box center [444, 197] width 195 height 219
click at [166, 78] on button "Back" at bounding box center [170, 78] width 16 height 9
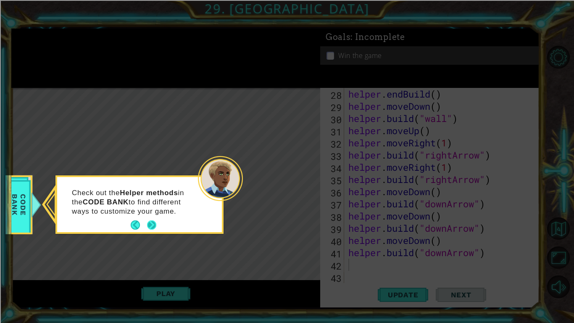
click at [153, 224] on button "Next" at bounding box center [152, 225] width 10 height 10
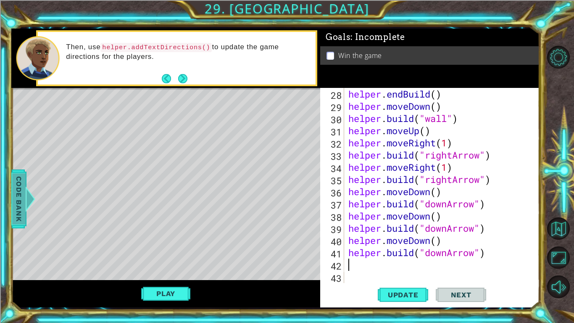
click at [13, 205] on span "Code Bank" at bounding box center [18, 198] width 13 height 51
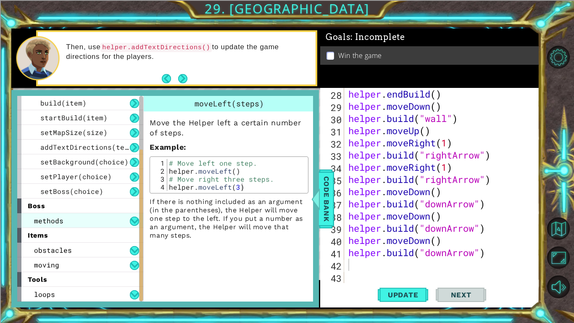
scroll to position [0, 0]
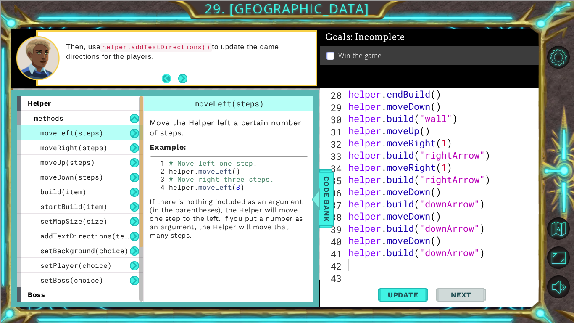
click at [164, 74] on button "Back" at bounding box center [170, 78] width 16 height 9
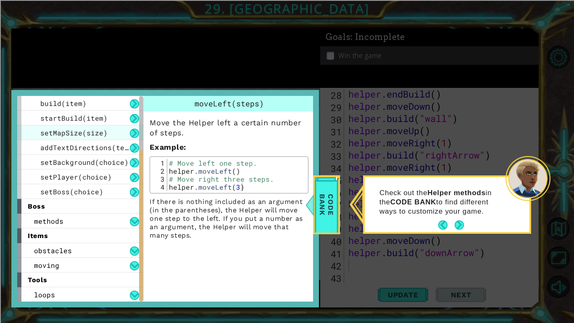
scroll to position [89, 0]
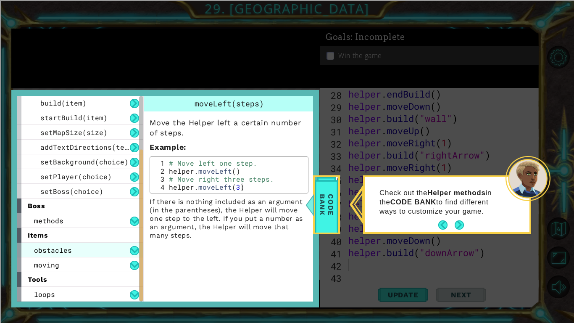
click at [75, 247] on div "obstacles" at bounding box center [80, 249] width 126 height 15
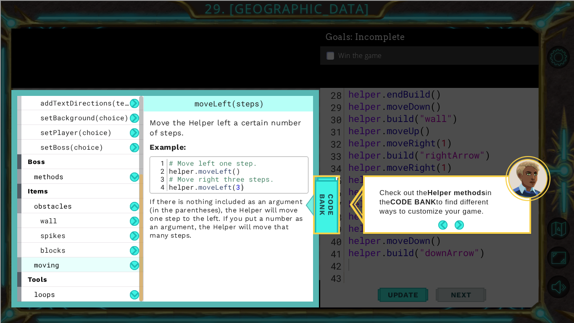
click at [114, 251] on div "moving" at bounding box center [80, 264] width 126 height 15
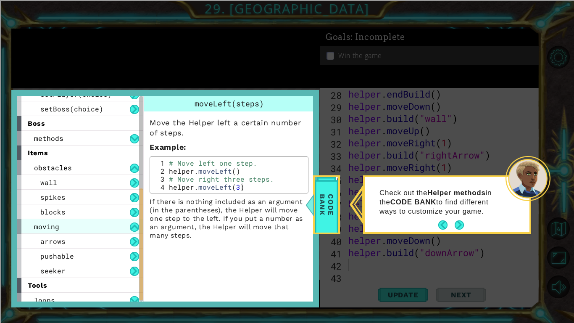
scroll to position [177, 0]
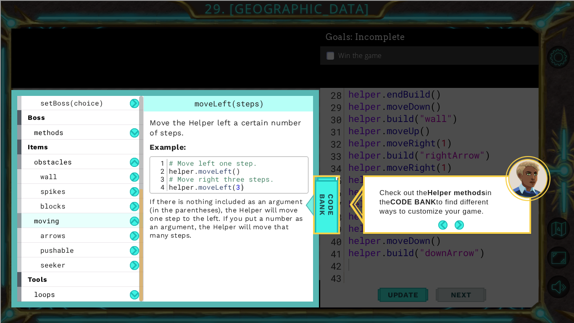
click at [91, 248] on div "pushable" at bounding box center [80, 249] width 126 height 15
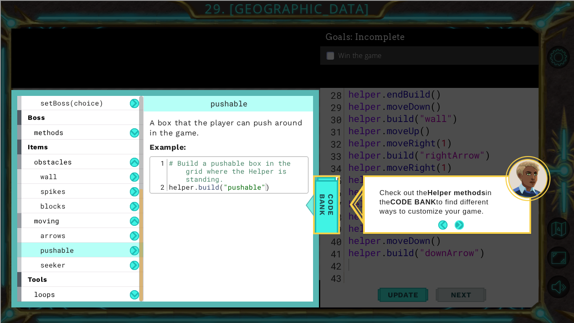
click at [455, 222] on button "Next" at bounding box center [459, 225] width 14 height 14
click at [455, 222] on div "helper . endBuild ( ) helper . moveDown ( ) helper . build ( "wall" ) helper . …" at bounding box center [444, 197] width 195 height 219
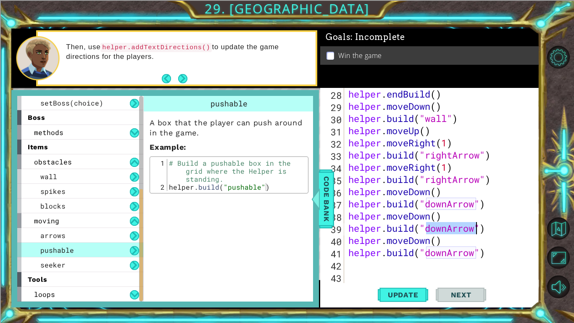
type textarea "[DOMAIN_NAME]("downArrow")"
type textarea "[DOMAIN_NAME]("pushable")"
click at [275, 184] on div "# Build a pushable box in the grid where the Helper is standing. helper . build…" at bounding box center [236, 191] width 139 height 64
drag, startPoint x: 275, startPoint y: 184, endPoint x: 169, endPoint y: 188, distance: 105.9
click at [169, 188] on div "# Build a pushable box in the grid where the Helper is standing. helper . build…" at bounding box center [236, 191] width 139 height 64
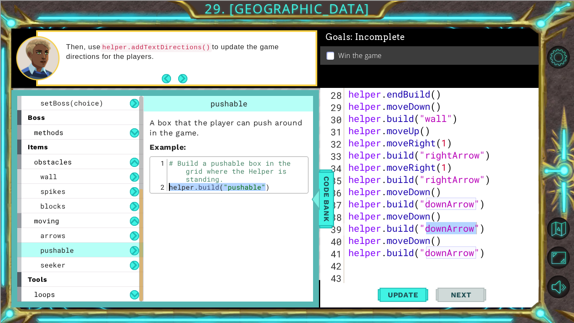
click at [422, 251] on div "helper . endBuild ( ) helper . moveDown ( ) helper . build ( "wall" ) helper . …" at bounding box center [444, 197] width 195 height 219
click at [235, 187] on div "# Build a pushable box in the grid where the Helper is standing. helper . build…" at bounding box center [236, 175] width 139 height 32
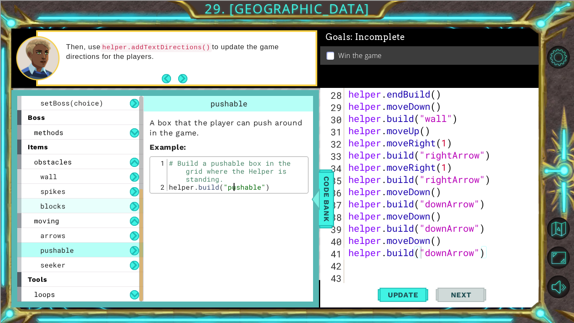
click at [84, 206] on div "blocks" at bounding box center [80, 205] width 126 height 15
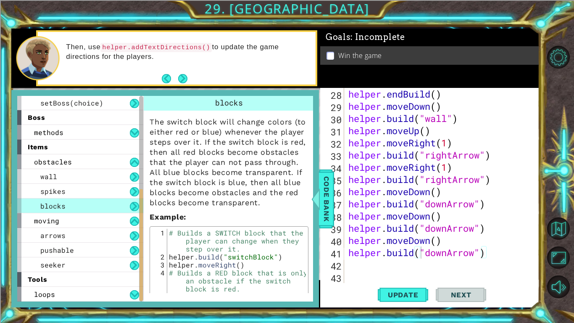
scroll to position [0, 0]
click at [330, 118] on div "30" at bounding box center [333, 119] width 22 height 12
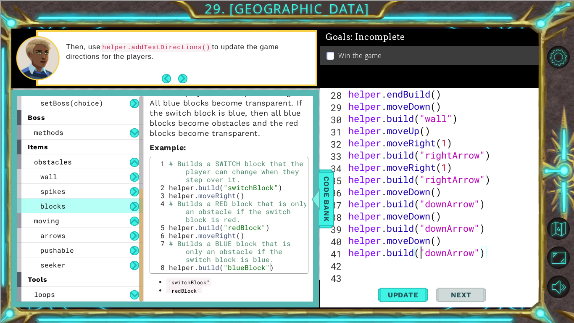
scroll to position [75, 0]
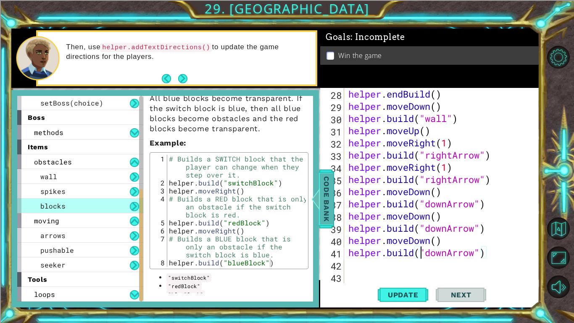
click at [327, 182] on span "Code Bank" at bounding box center [326, 198] width 13 height 51
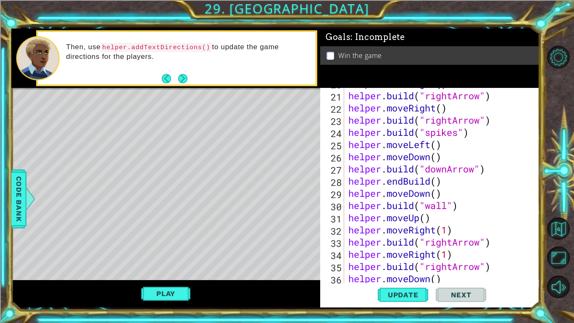
scroll to position [282, 0]
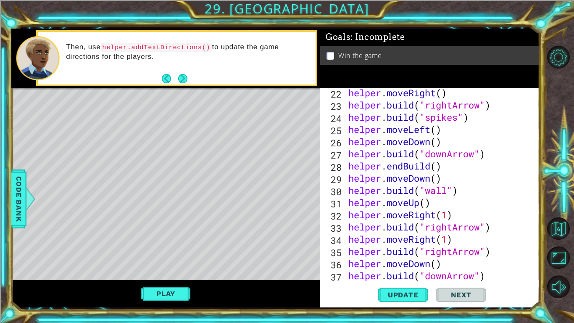
click at [445, 179] on div "helper . moveRight ( ) helper . build ( "rightArrow" ) helper . build ( "spikes…" at bounding box center [444, 196] width 195 height 219
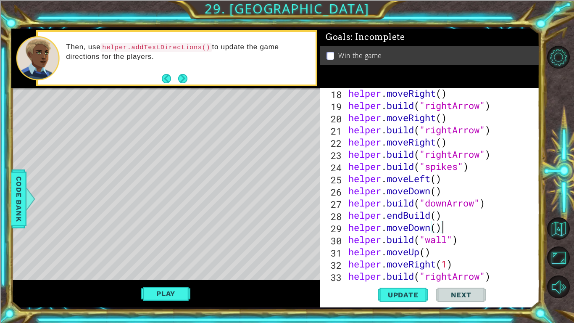
scroll to position [235, 0]
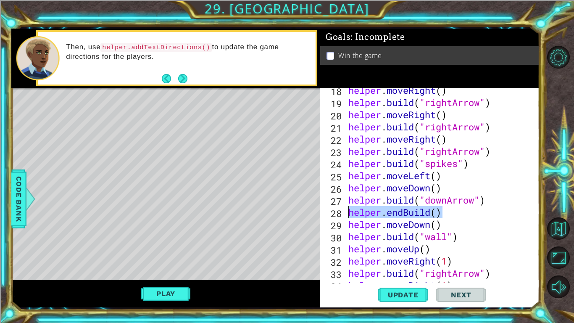
drag, startPoint x: 450, startPoint y: 211, endPoint x: 341, endPoint y: 215, distance: 108.9
click at [341, 215] on div "helper.moveDown() 18 19 20 21 22 23 24 25 26 27 28 29 30 31 32 33 34 35 helper …" at bounding box center [428, 185] width 217 height 195
click at [341, 215] on div "28" at bounding box center [333, 213] width 22 height 12
type textarea "helper.endBuild()"
drag, startPoint x: 446, startPoint y: 211, endPoint x: 334, endPoint y: 213, distance: 111.4
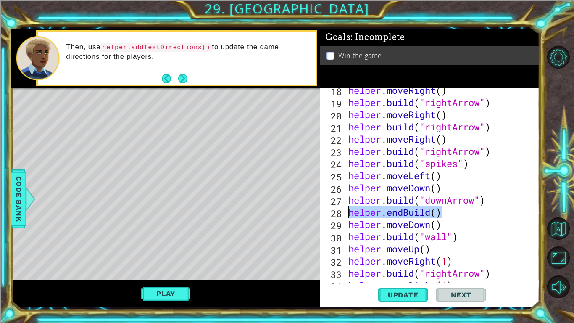
click at [334, 213] on div "helper.endBuild() 18 19 20 21 22 23 24 25 26 27 28 29 30 31 32 33 34 35 helper …" at bounding box center [428, 185] width 217 height 195
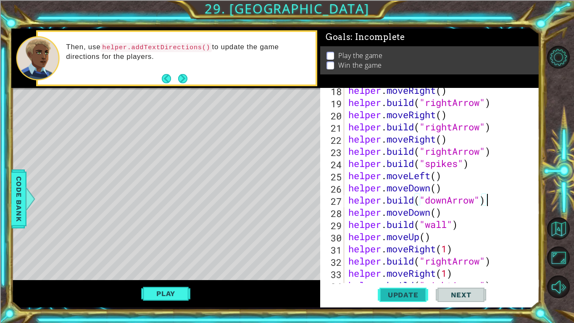
click at [412, 251] on span "Update" at bounding box center [402, 294] width 47 height 8
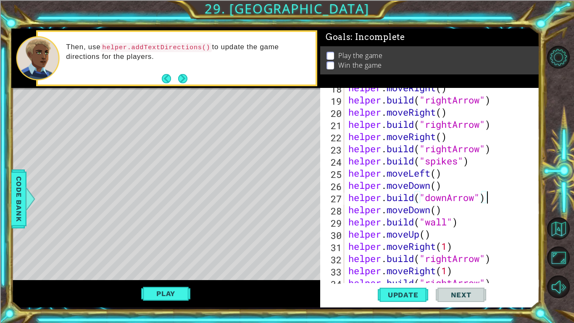
scroll to position [245, 0]
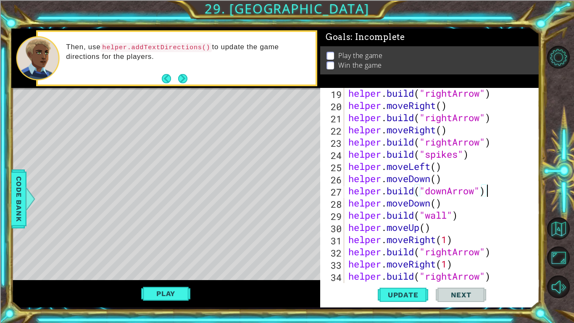
click at [465, 215] on div "helper . build ( "rightArrow" ) helper . moveRight ( ) helper . build ( "rightA…" at bounding box center [444, 196] width 195 height 219
type textarea "[DOMAIN_NAME]("wall")"
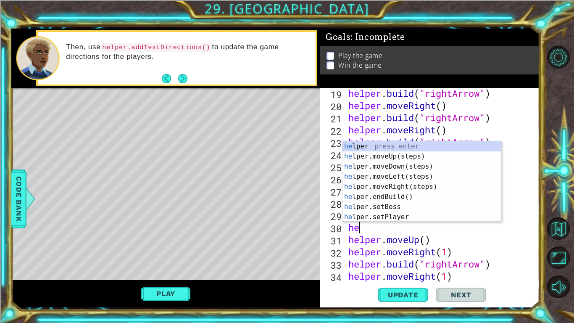
scroll to position [0, 0]
type textarea "h"
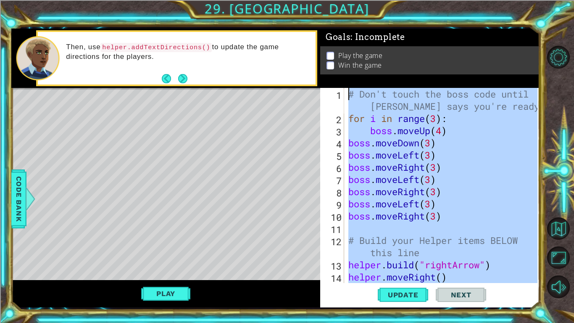
drag, startPoint x: 501, startPoint y: 257, endPoint x: 343, endPoint y: 94, distance: 227.3
click at [343, 94] on div "[DOMAIN_NAME]("wall") 1 2 3 4 5 6 7 8 9 10 11 12 13 14 15 # Don't touch the bos…" at bounding box center [428, 185] width 217 height 195
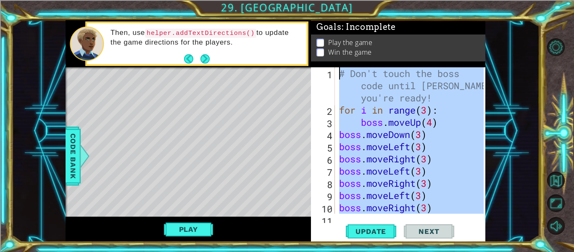
type textarea "# Don't touch the boss code until [PERSON_NAME] says you're ready! for i in ran…"
